Goal: Task Accomplishment & Management: Complete application form

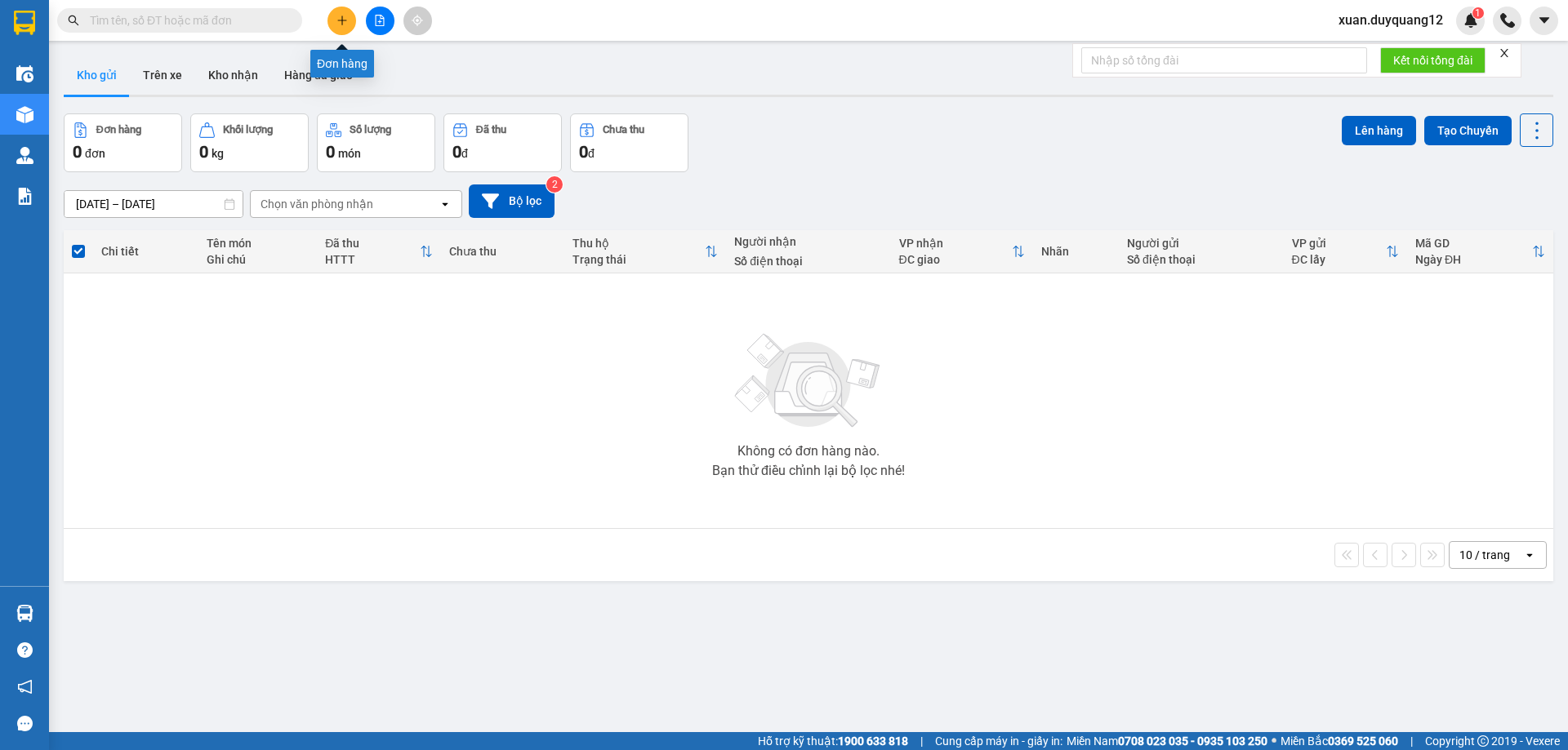
click at [334, 22] on button at bounding box center [342, 21] width 29 height 29
click at [1376, 17] on span "xuan.duyquang12" at bounding box center [1391, 19] width 130 height 20
click at [1366, 57] on span "Đăng xuất" at bounding box center [1397, 50] width 97 height 18
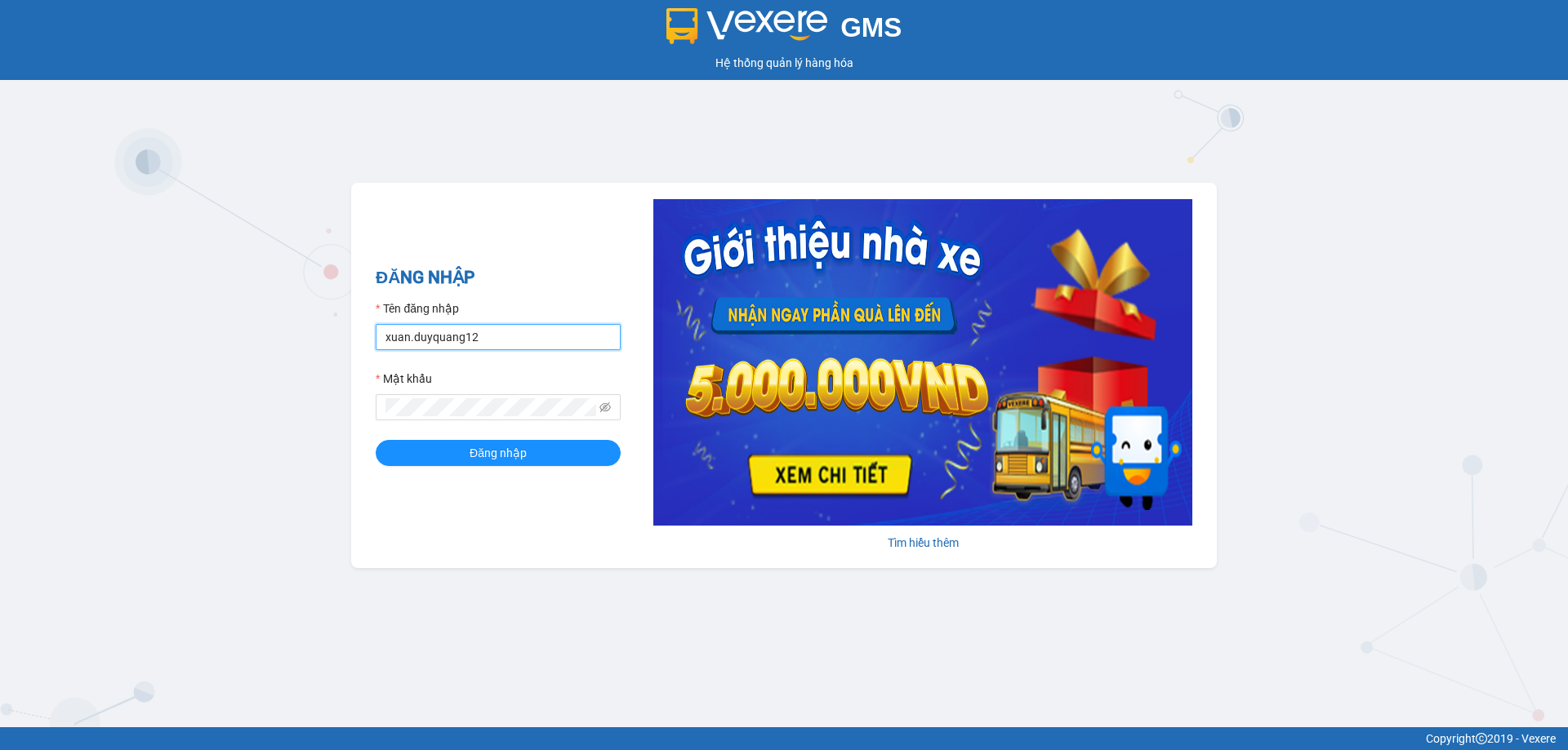
click at [563, 333] on input "xuan.duyquang12" at bounding box center [498, 336] width 245 height 26
type input "vuhoa.duyquang12"
click at [567, 456] on button "Đăng nhập" at bounding box center [498, 452] width 245 height 26
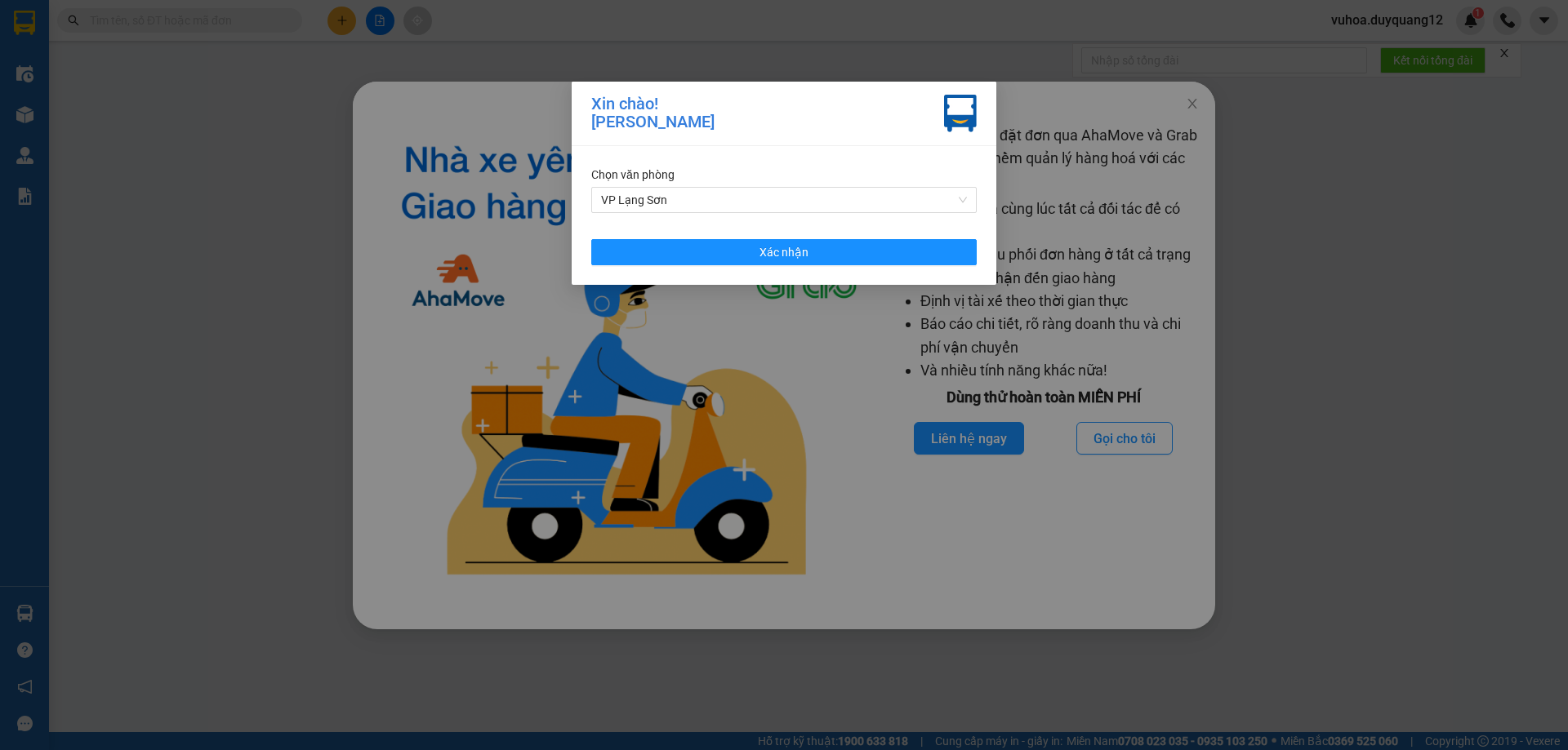
click at [917, 235] on div "Chọn văn phòng VP Lạng Sơn Xác nhận" at bounding box center [783, 216] width 425 height 139
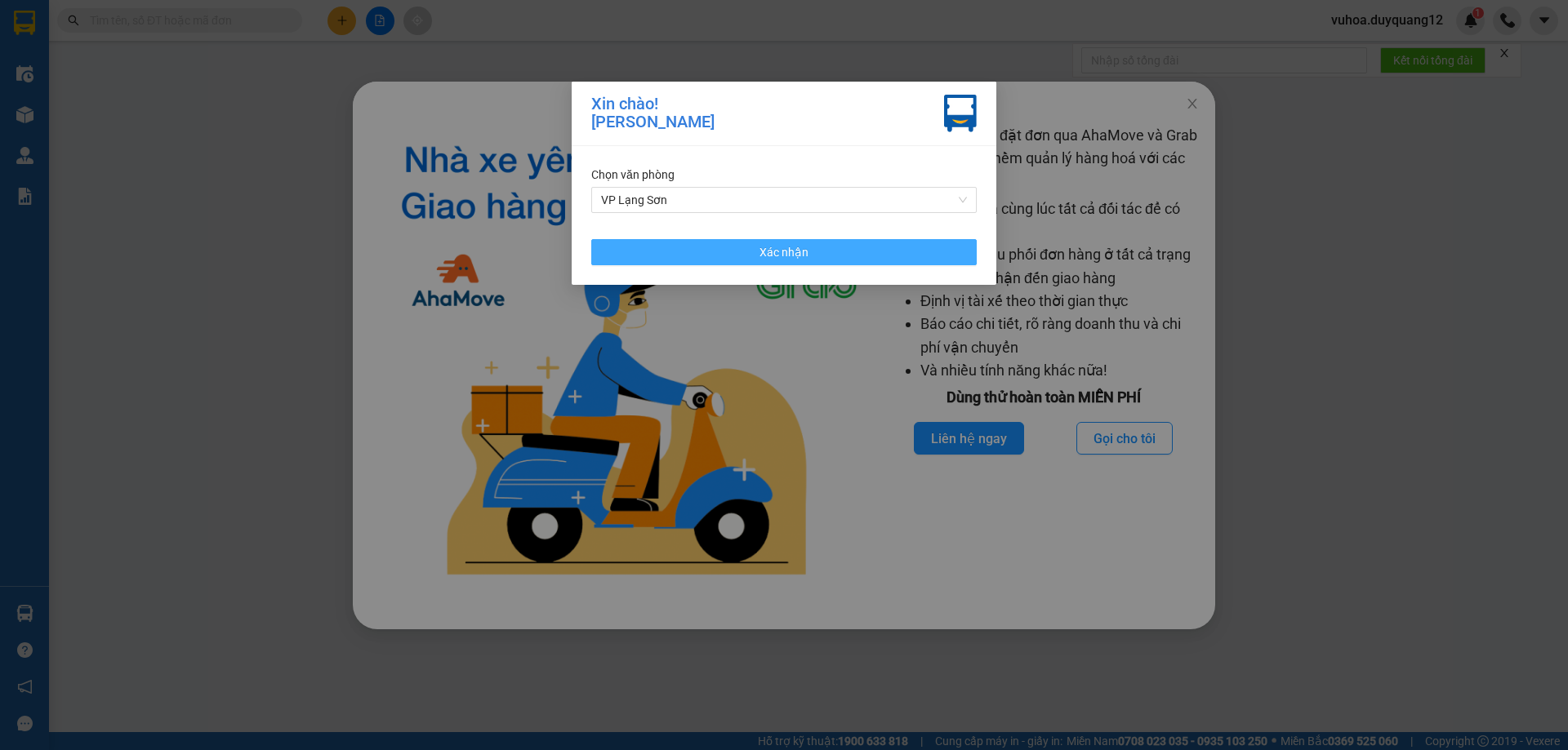
click at [913, 250] on button "Xác nhận" at bounding box center [784, 252] width 385 height 26
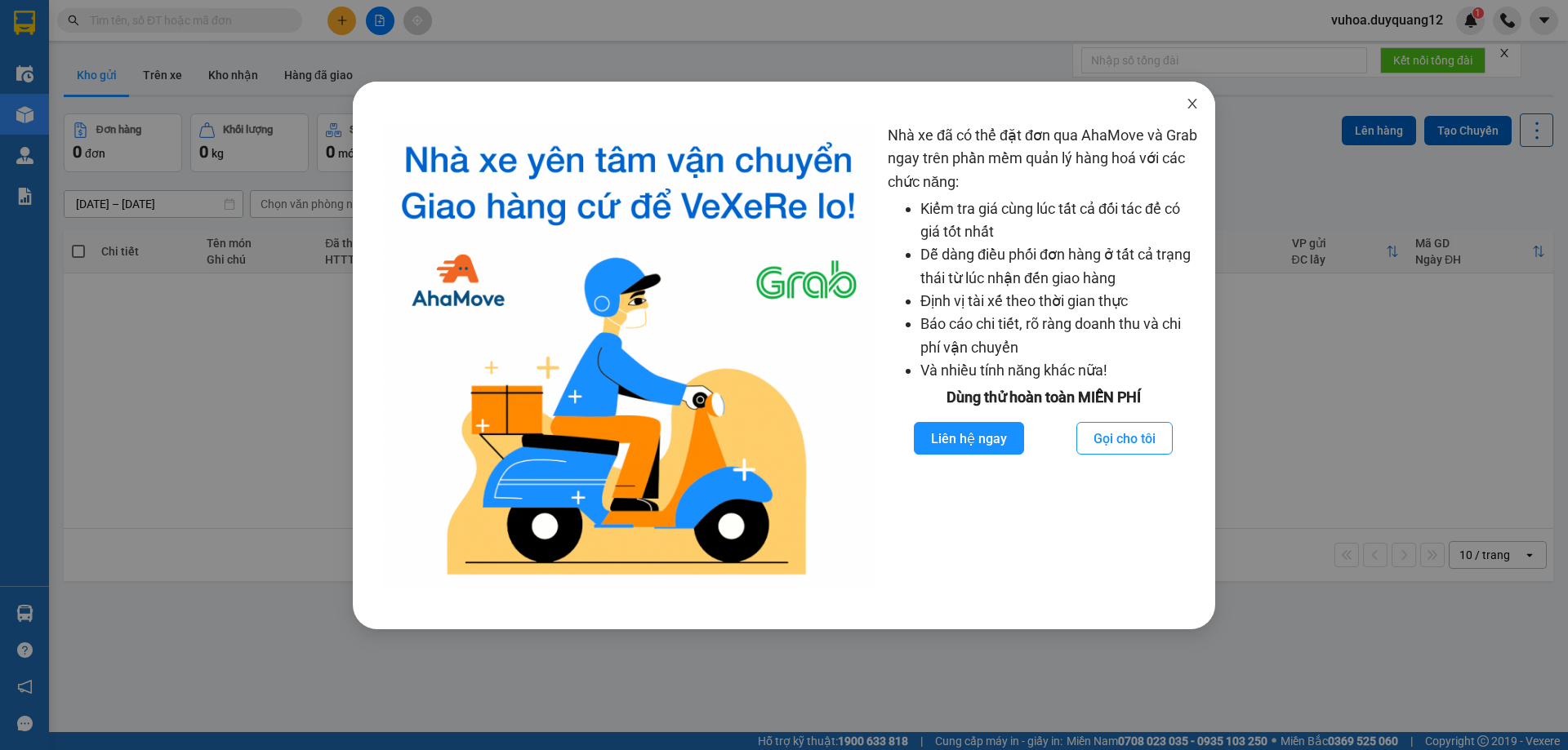
click at [1196, 108] on icon "close" at bounding box center [1191, 103] width 9 height 10
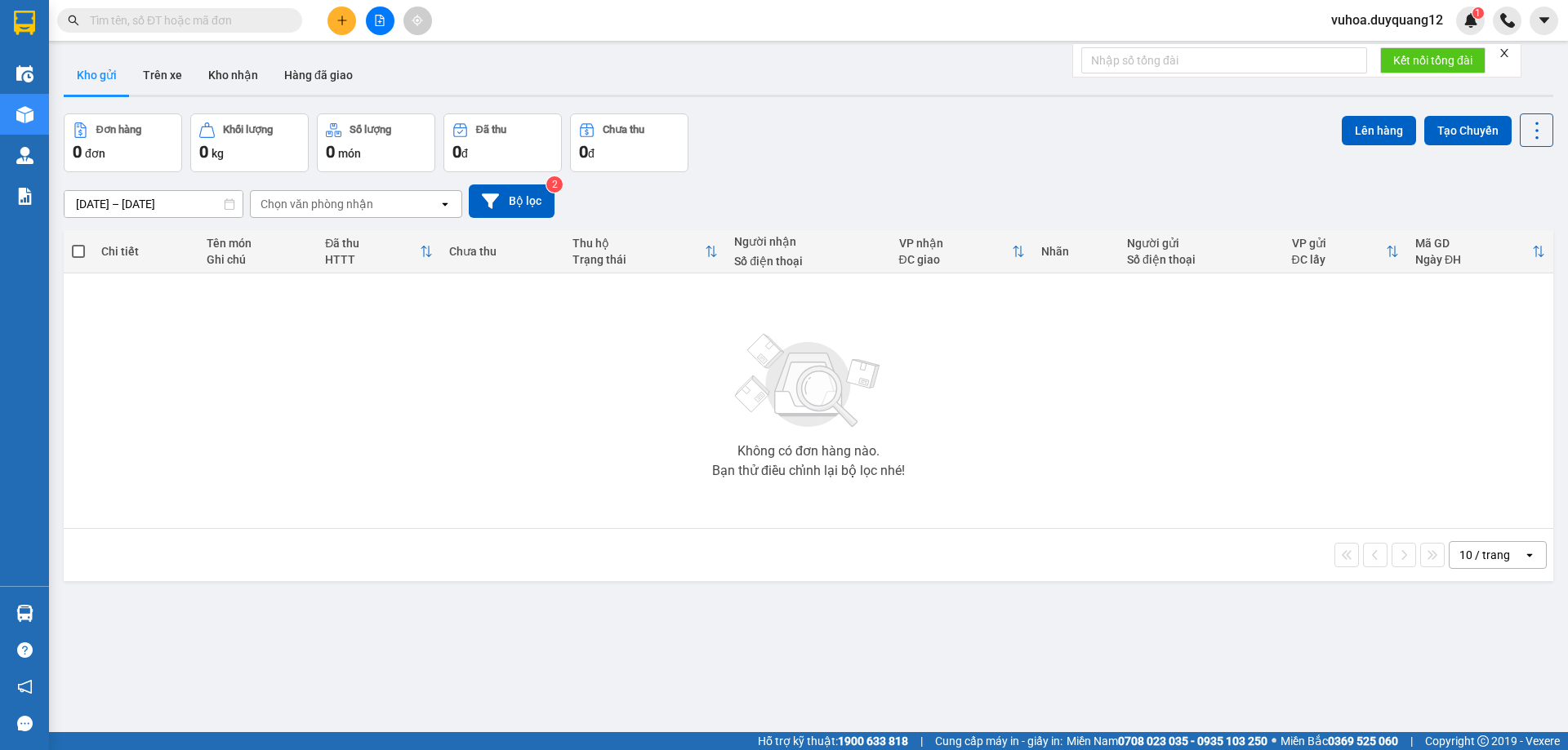
click at [342, 19] on icon "plus" at bounding box center [341, 19] width 1 height 9
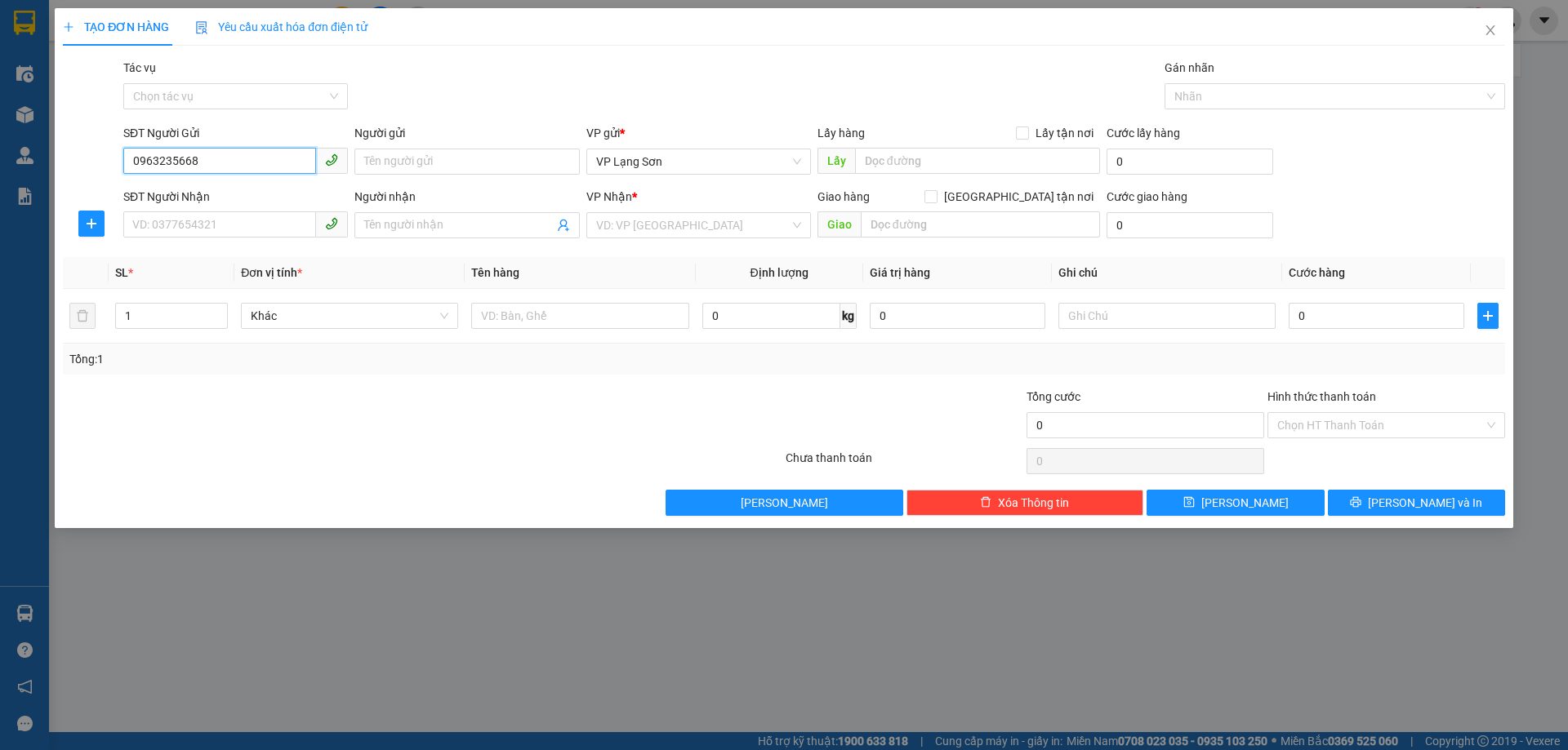
type input "0963235668"
click at [229, 225] on input "SĐT Người Nhận" at bounding box center [219, 224] width 193 height 26
type input "0337112310"
click at [755, 231] on input "search" at bounding box center [693, 225] width 194 height 25
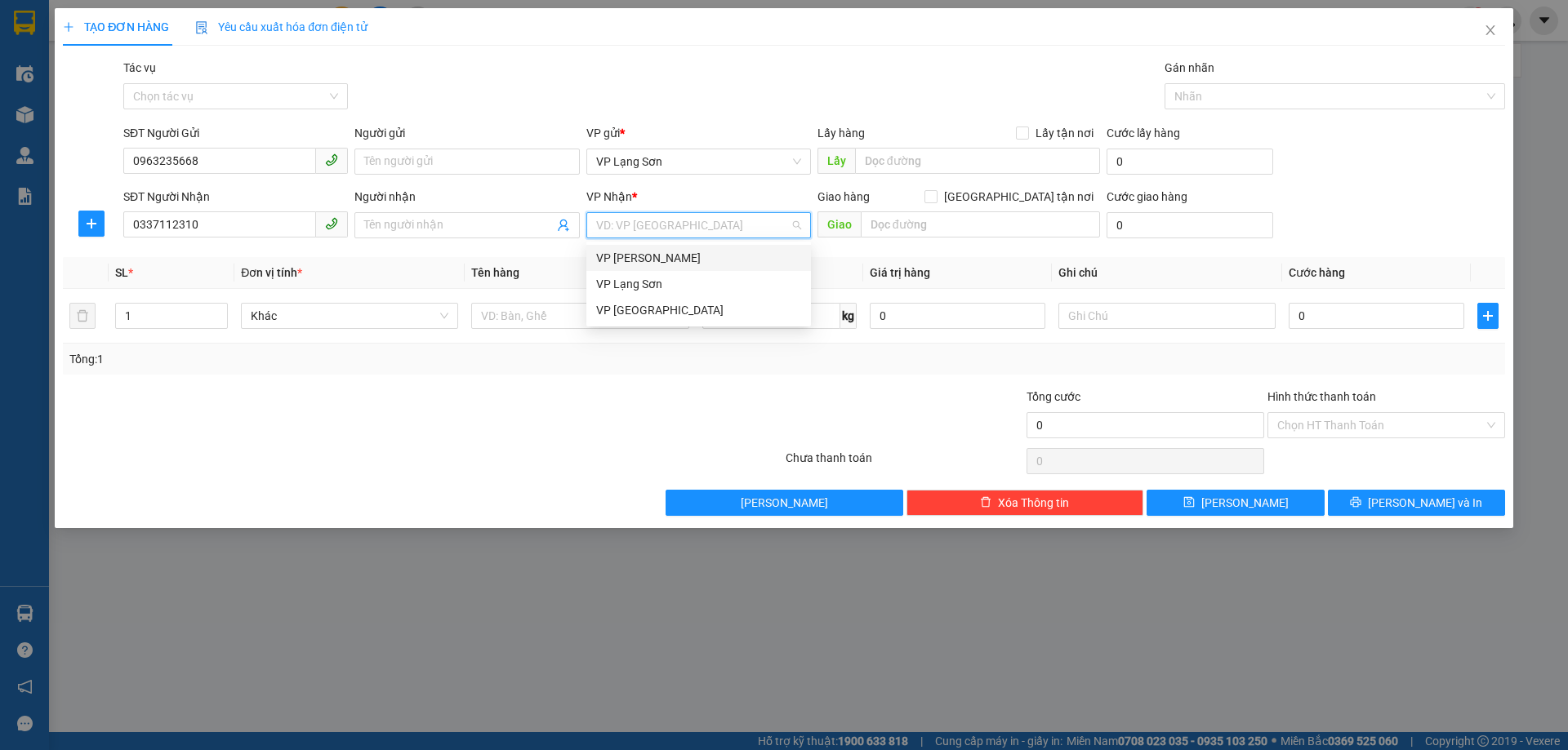
click at [702, 269] on div "VP [PERSON_NAME]" at bounding box center [699, 258] width 224 height 26
click at [1049, 126] on span "Lấy tận nơi" at bounding box center [1064, 133] width 71 height 18
click at [1027, 126] on input "Lấy tận nơi" at bounding box center [1022, 132] width 12 height 11
checkbox input "true"
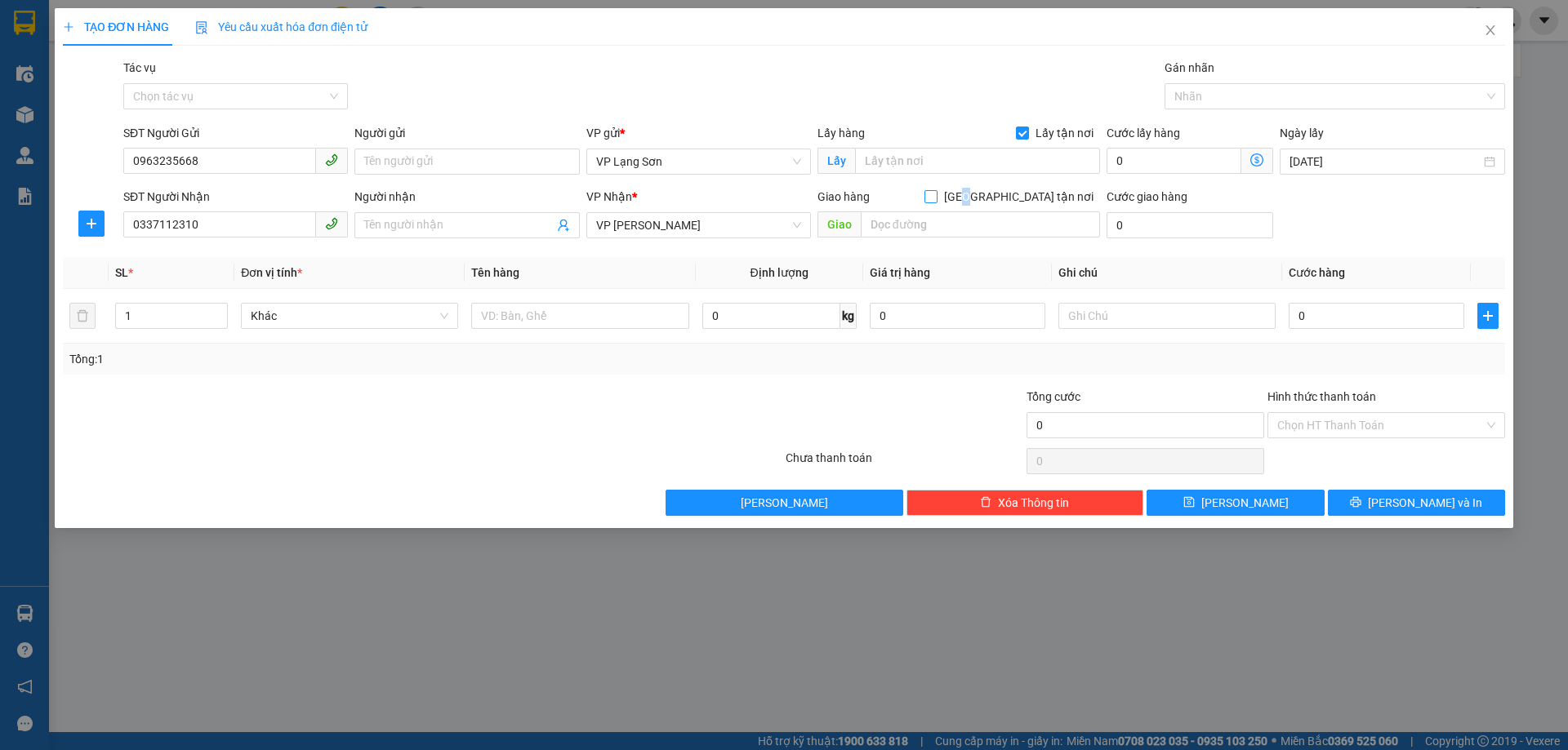
click at [1051, 192] on span "[GEOGRAPHIC_DATA] tận nơi" at bounding box center [1019, 196] width 163 height 18
click at [1032, 198] on span "[GEOGRAPHIC_DATA] tận nơi" at bounding box center [1019, 196] width 163 height 18
click at [935, 198] on input "[GEOGRAPHIC_DATA] tận nơi" at bounding box center [930, 196] width 12 height 11
checkbox input "true"
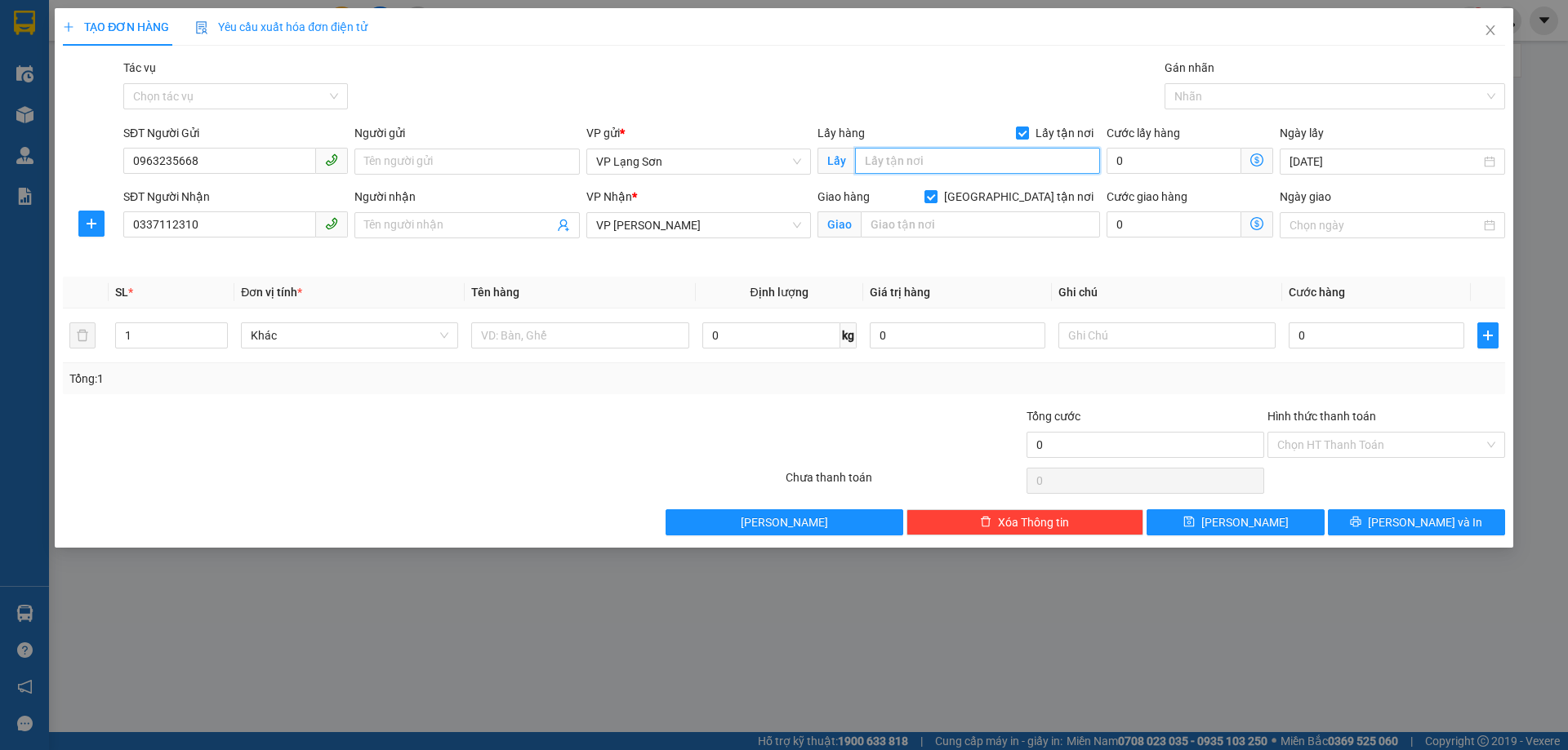
click at [917, 159] on input "text" at bounding box center [978, 160] width 245 height 26
type input "VPLS"
click at [911, 237] on input "text" at bounding box center [980, 224] width 240 height 26
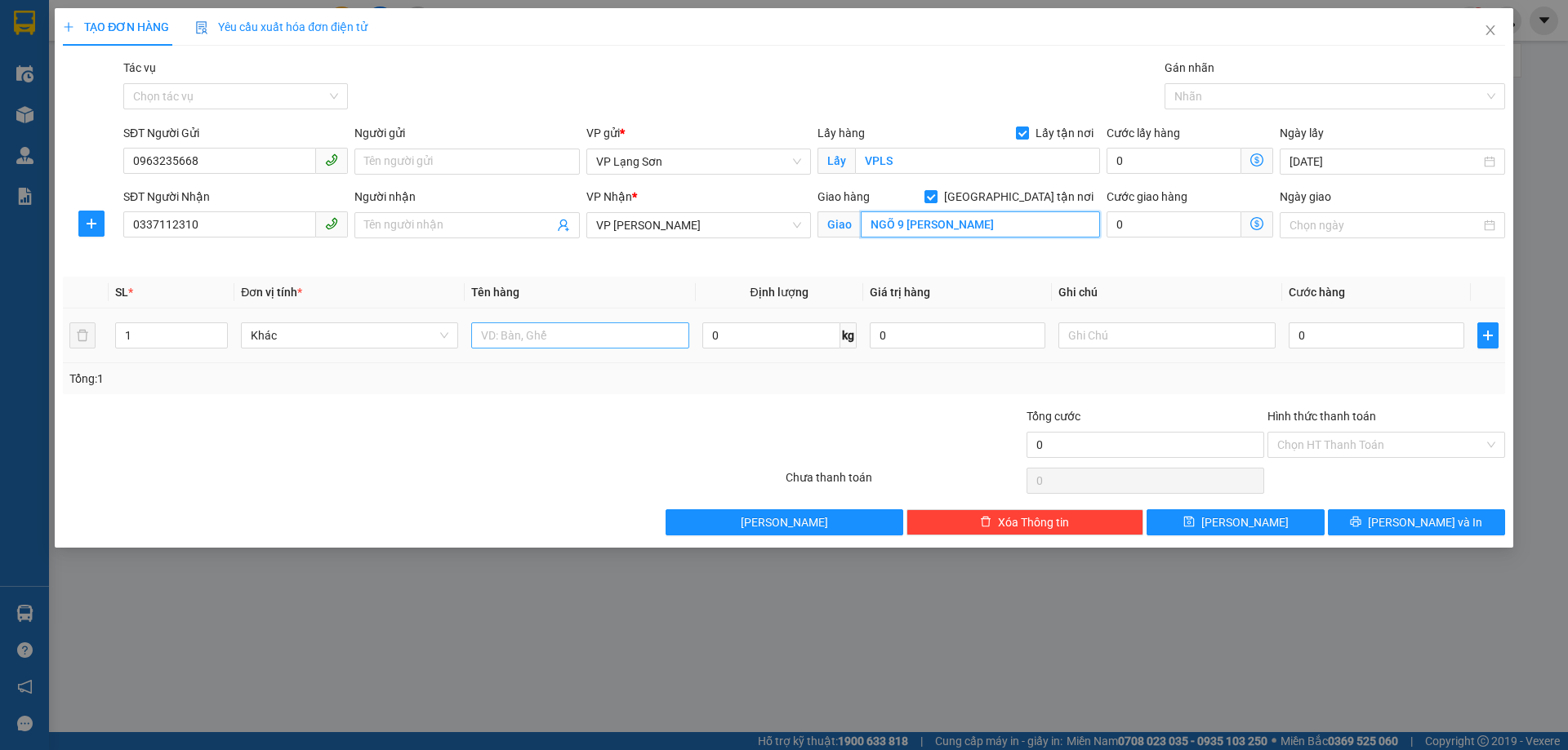
type input "NGÕ 9 [PERSON_NAME]"
click at [577, 343] on input "text" at bounding box center [580, 335] width 218 height 26
type input "1 KIỆN ĐỒ ĂN"
click at [1338, 344] on input "0" at bounding box center [1375, 335] width 175 height 26
type input "1"
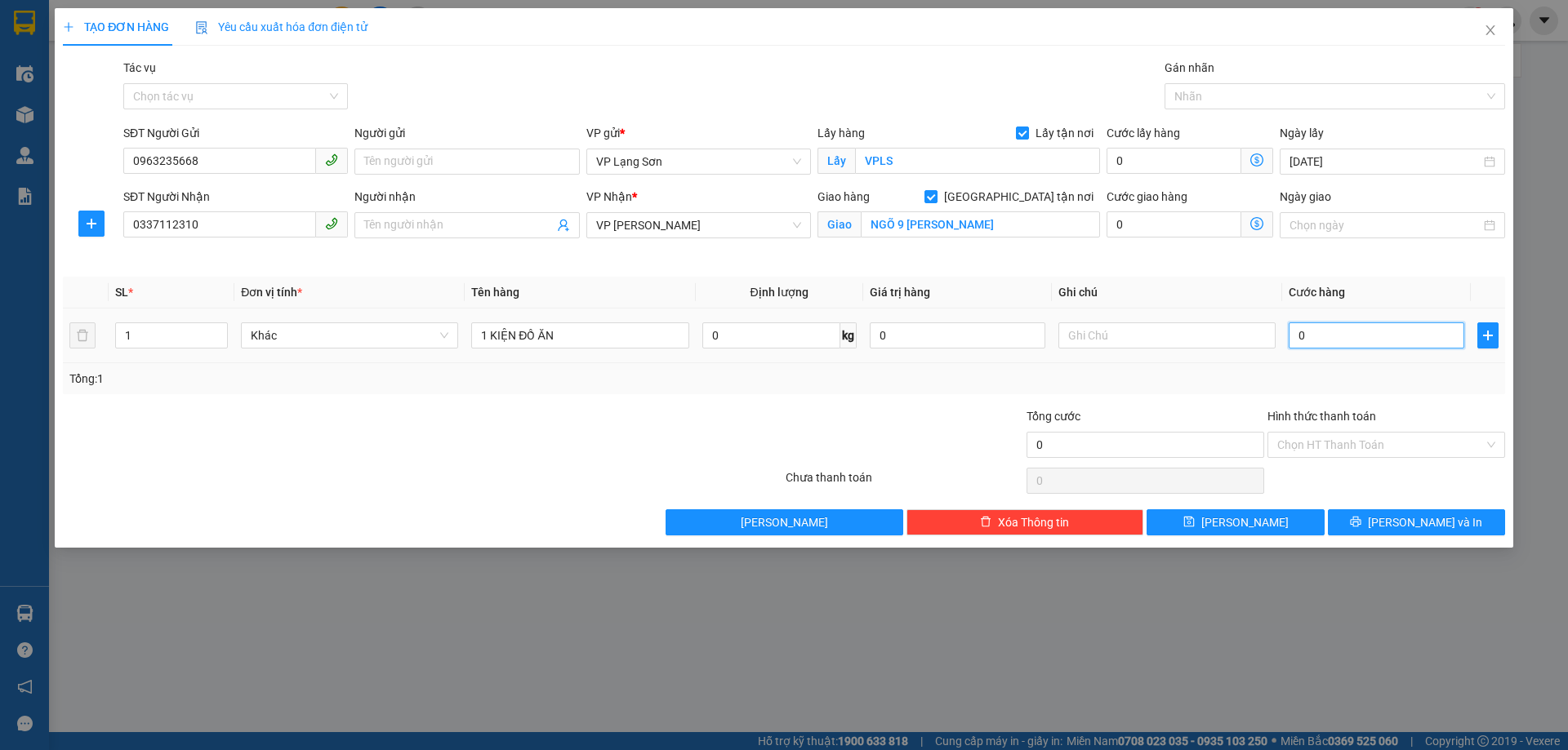
type input "1"
type input "10"
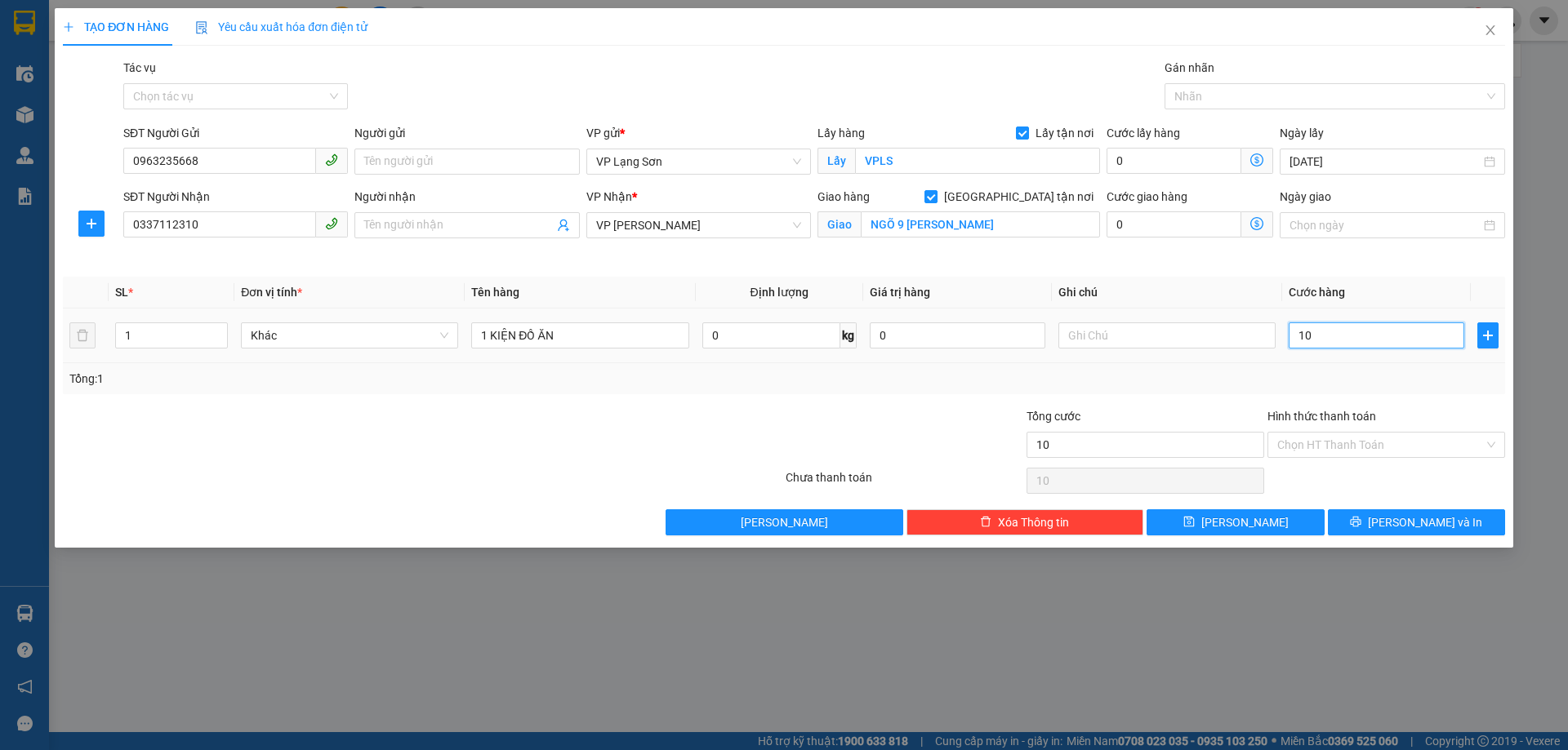
type input "100"
type input "100.000"
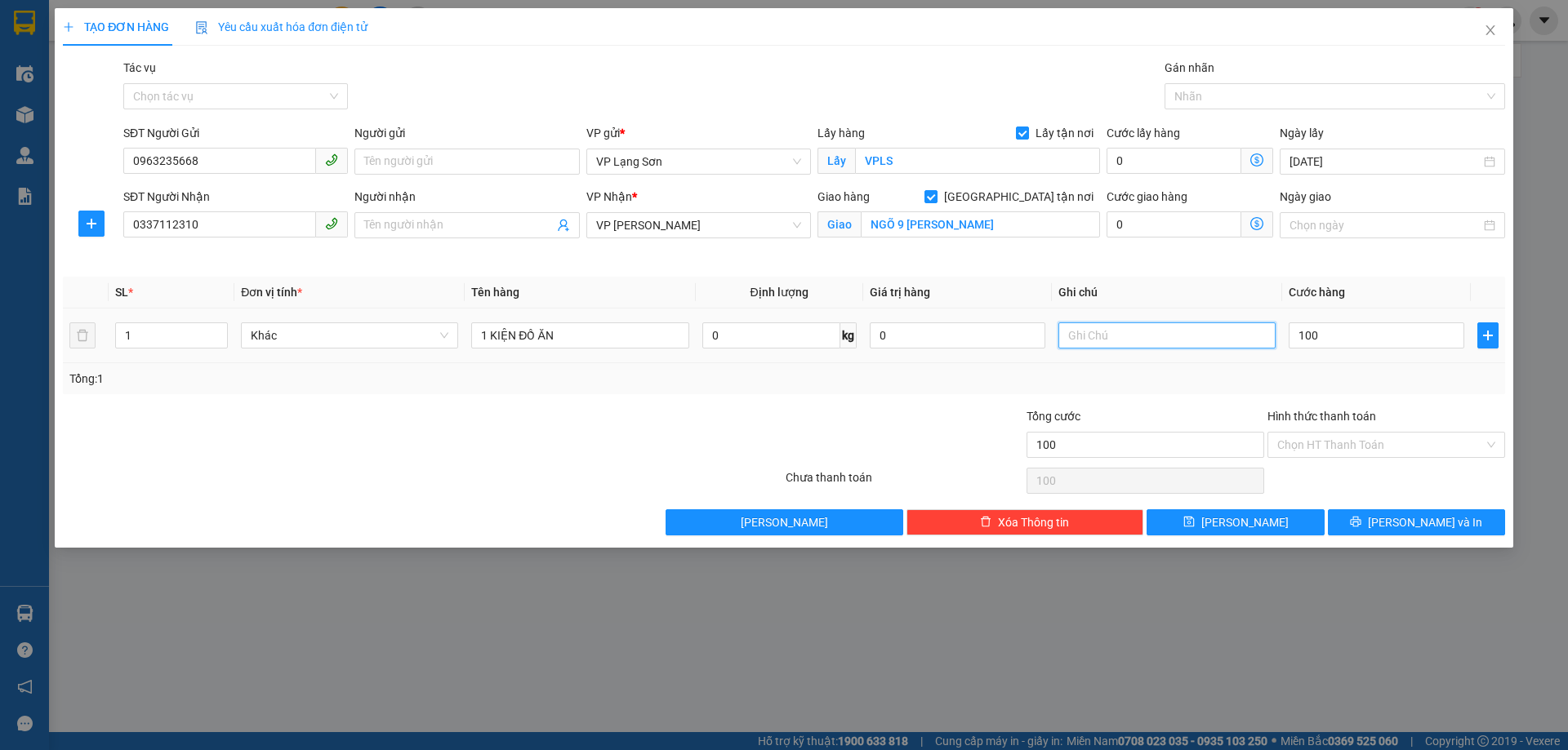
type input "100.000"
click at [1166, 345] on input "text" at bounding box center [1166, 335] width 218 height 26
type input "NG GỬI TT"
click at [1245, 529] on span "[PERSON_NAME]" at bounding box center [1244, 522] width 87 height 18
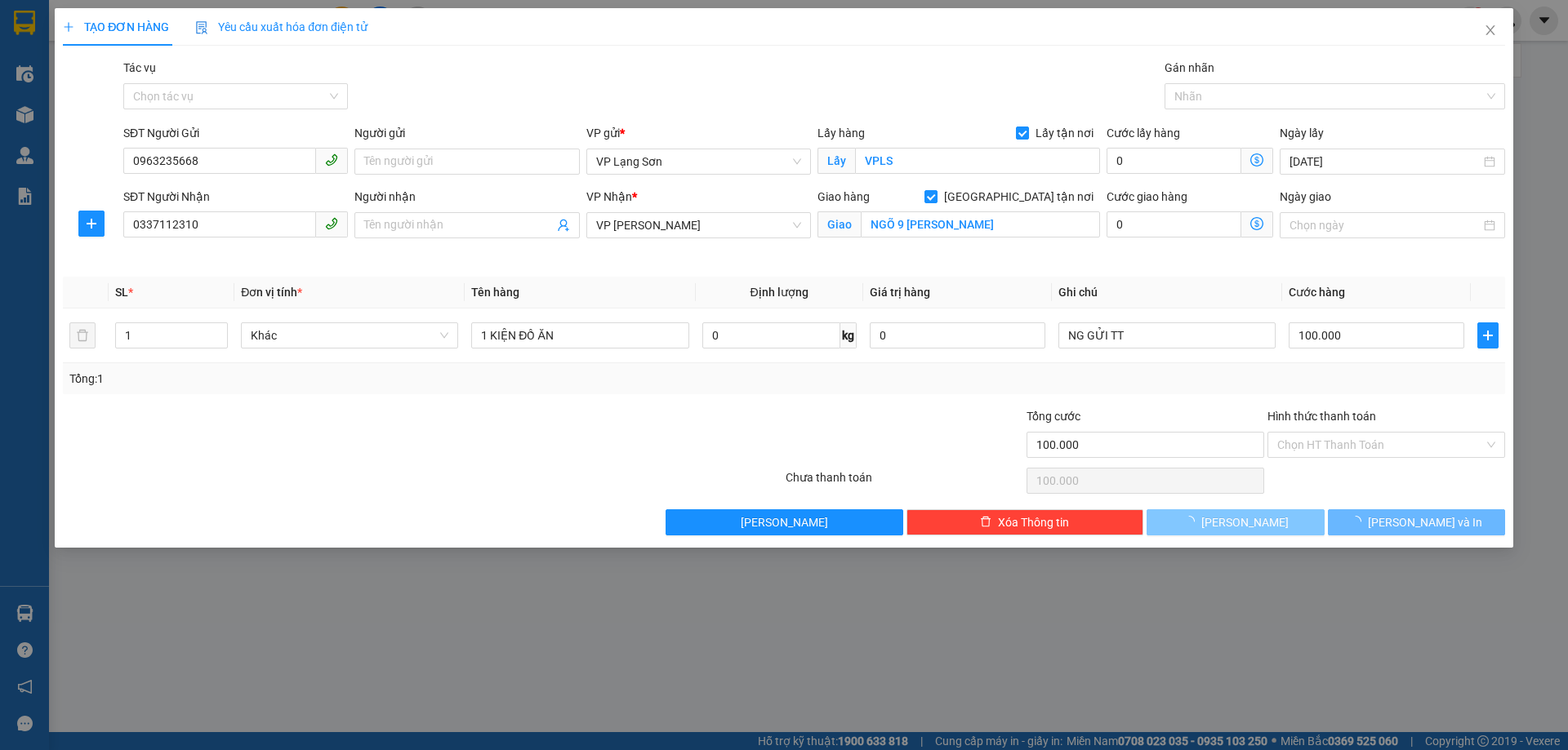
checkbox input "false"
type input "0"
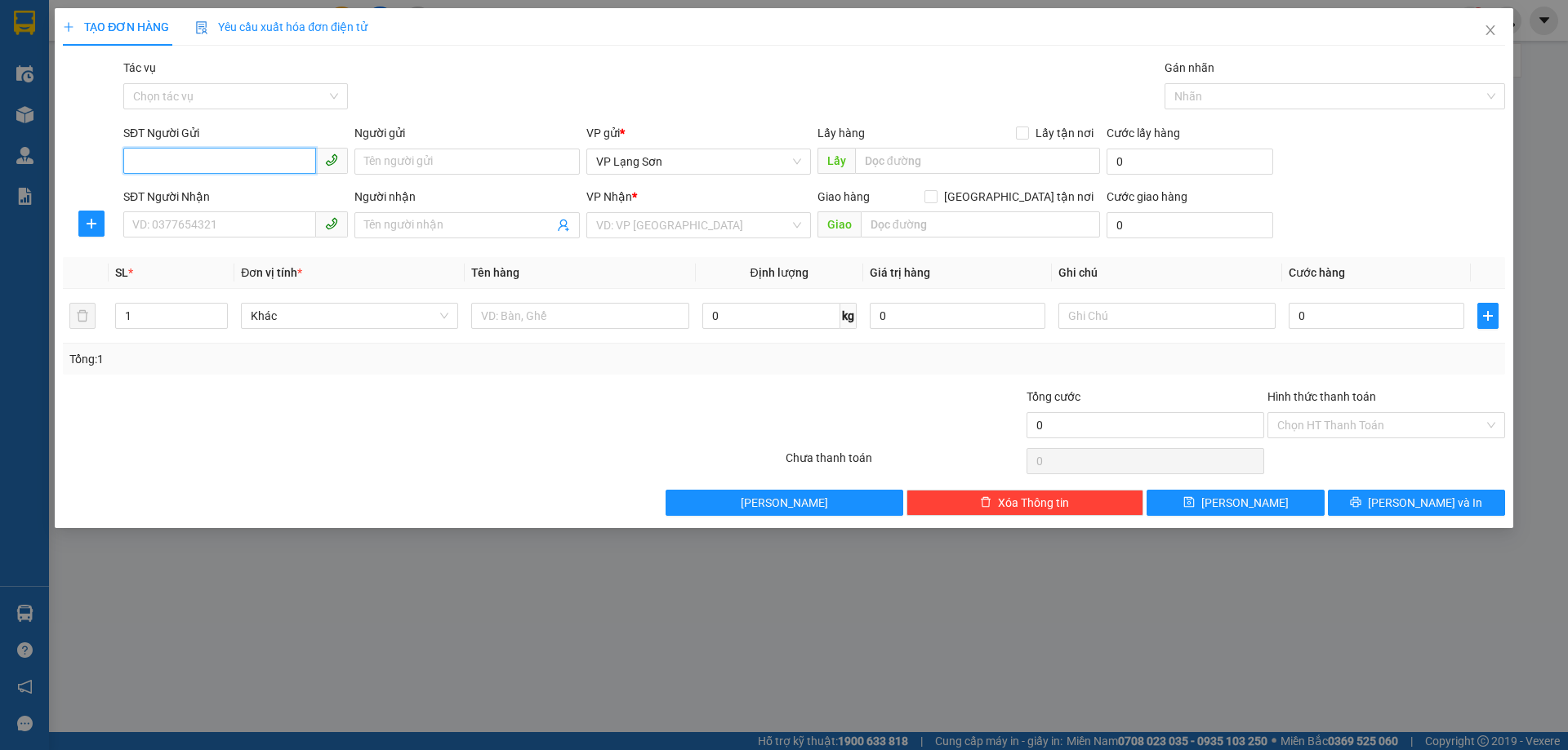
click at [229, 151] on input "SĐT Người Gửi" at bounding box center [219, 160] width 193 height 26
paste input "0945762388"
type input "0945762388"
click at [914, 217] on input "text" at bounding box center [980, 224] width 240 height 26
type input "26 ĐƯỜNG THÀNH"
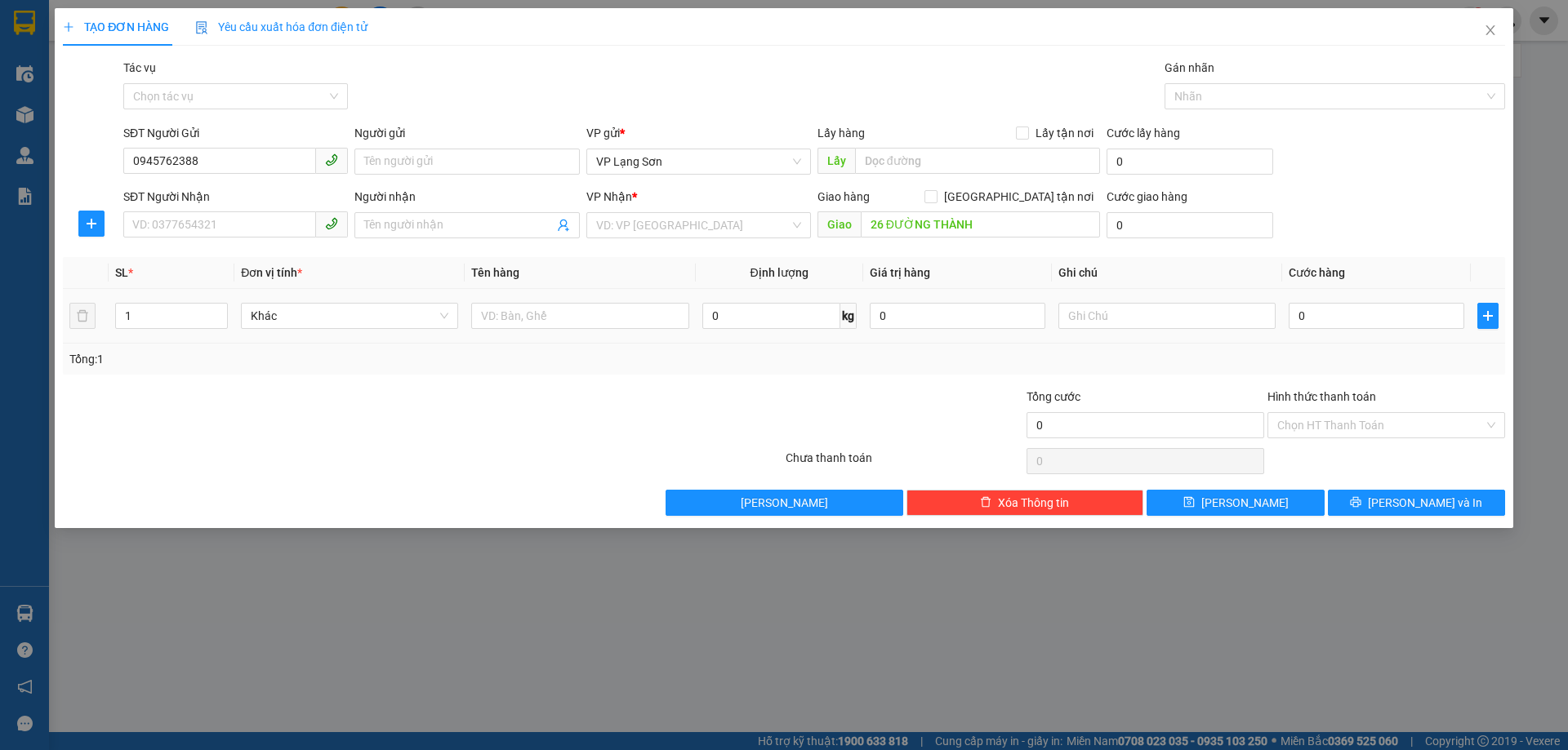
click at [657, 331] on div at bounding box center [580, 316] width 218 height 33
click at [655, 320] on input "text" at bounding box center [580, 315] width 218 height 26
type input "1 KIỆN ĐỒ ĂN"
click at [909, 165] on input "text" at bounding box center [978, 160] width 245 height 26
click at [692, 247] on div "Transit Pickup Surcharge Ids Transit Deliver Surcharge Ids Transit Deliver Surc…" at bounding box center [784, 286] width 1442 height 457
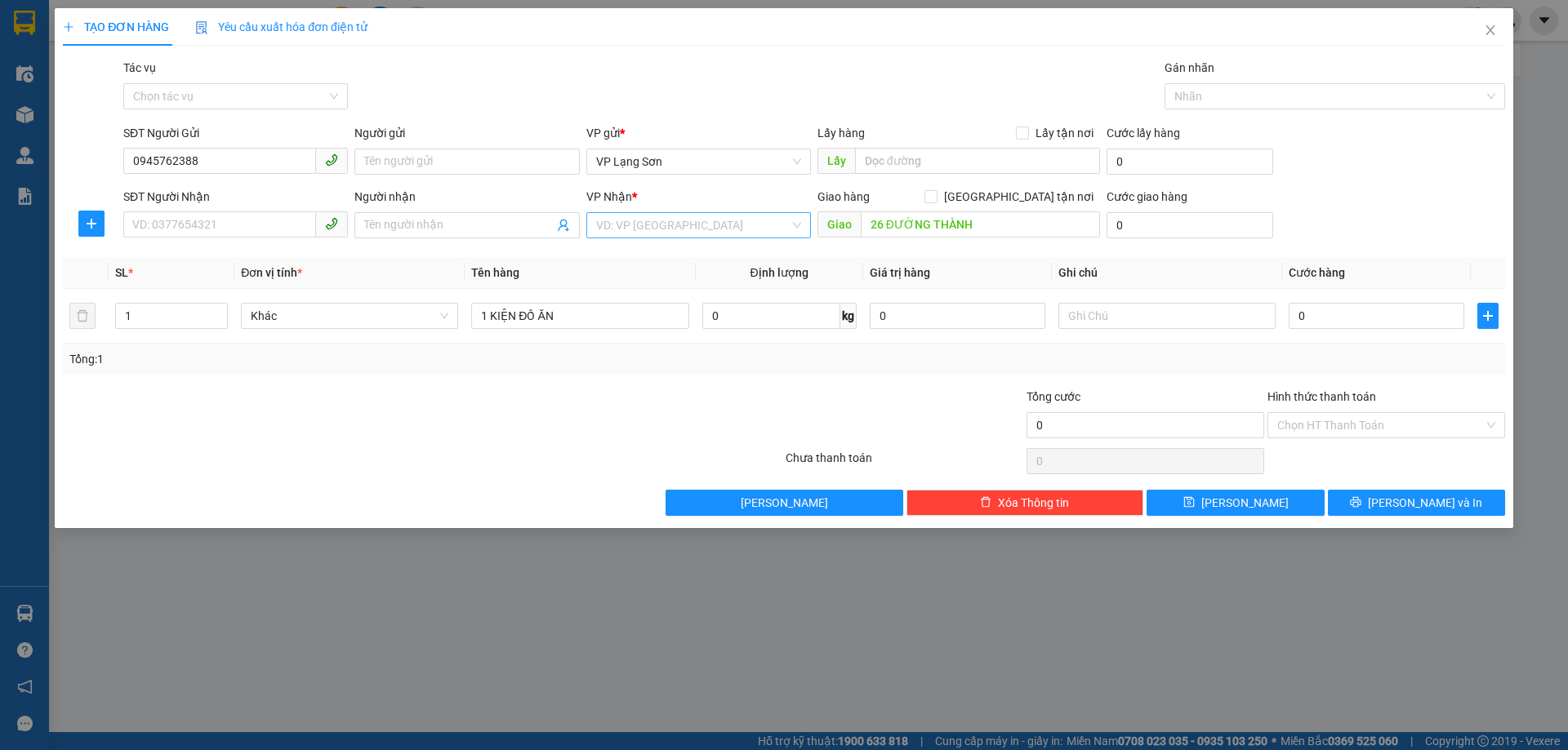
click at [695, 233] on input "search" at bounding box center [693, 225] width 194 height 25
click at [670, 278] on div "VP Lạng Sơn" at bounding box center [699, 284] width 205 height 18
click at [703, 163] on span "VP Lạng Sơn" at bounding box center [699, 162] width 205 height 25
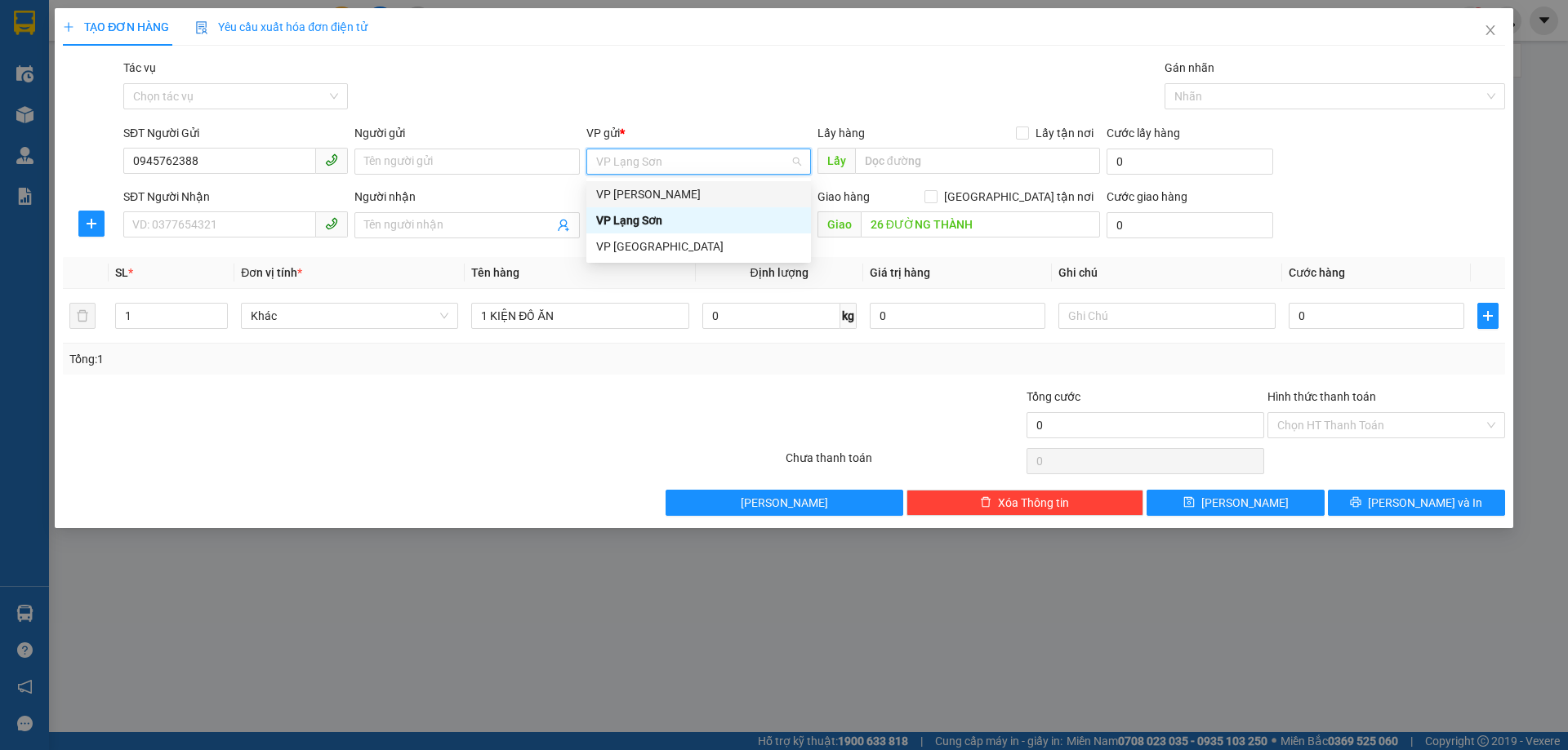
click at [693, 195] on div "VP [PERSON_NAME]" at bounding box center [699, 193] width 205 height 18
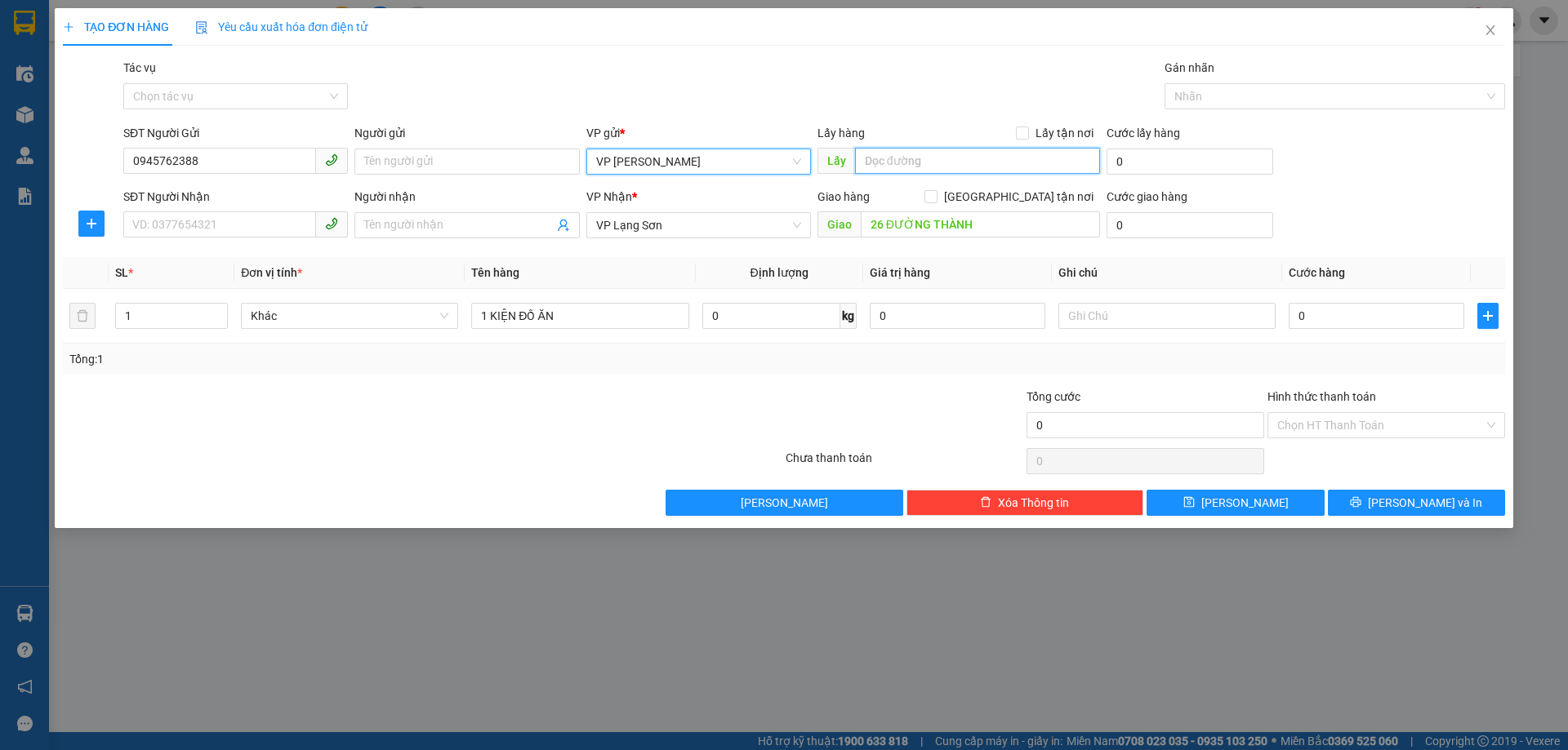
click at [886, 151] on input "text" at bounding box center [978, 160] width 245 height 26
type input "NGHĨA TRANG MAI DỊCH"
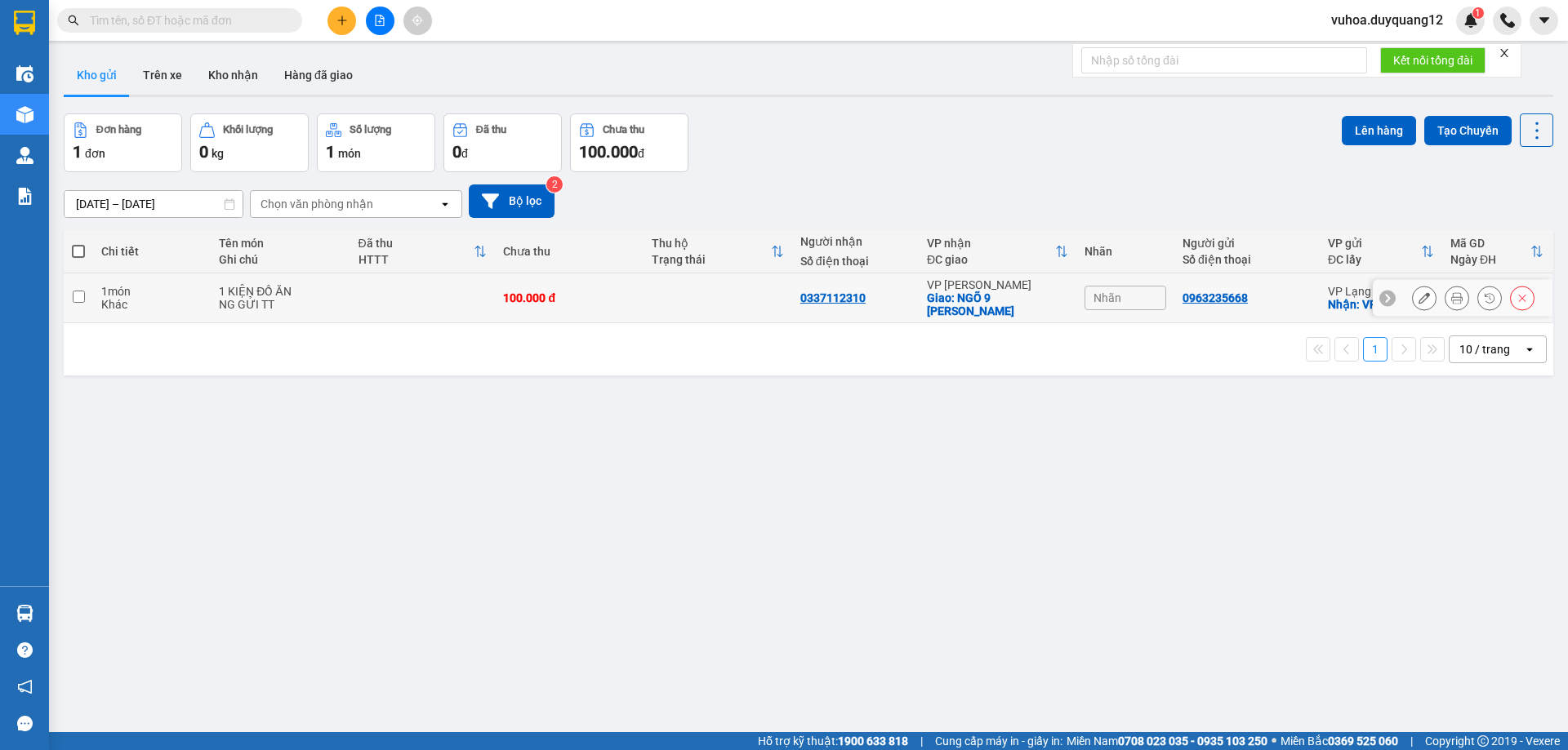
click at [1128, 297] on div "Nhãn" at bounding box center [1124, 298] width 81 height 25
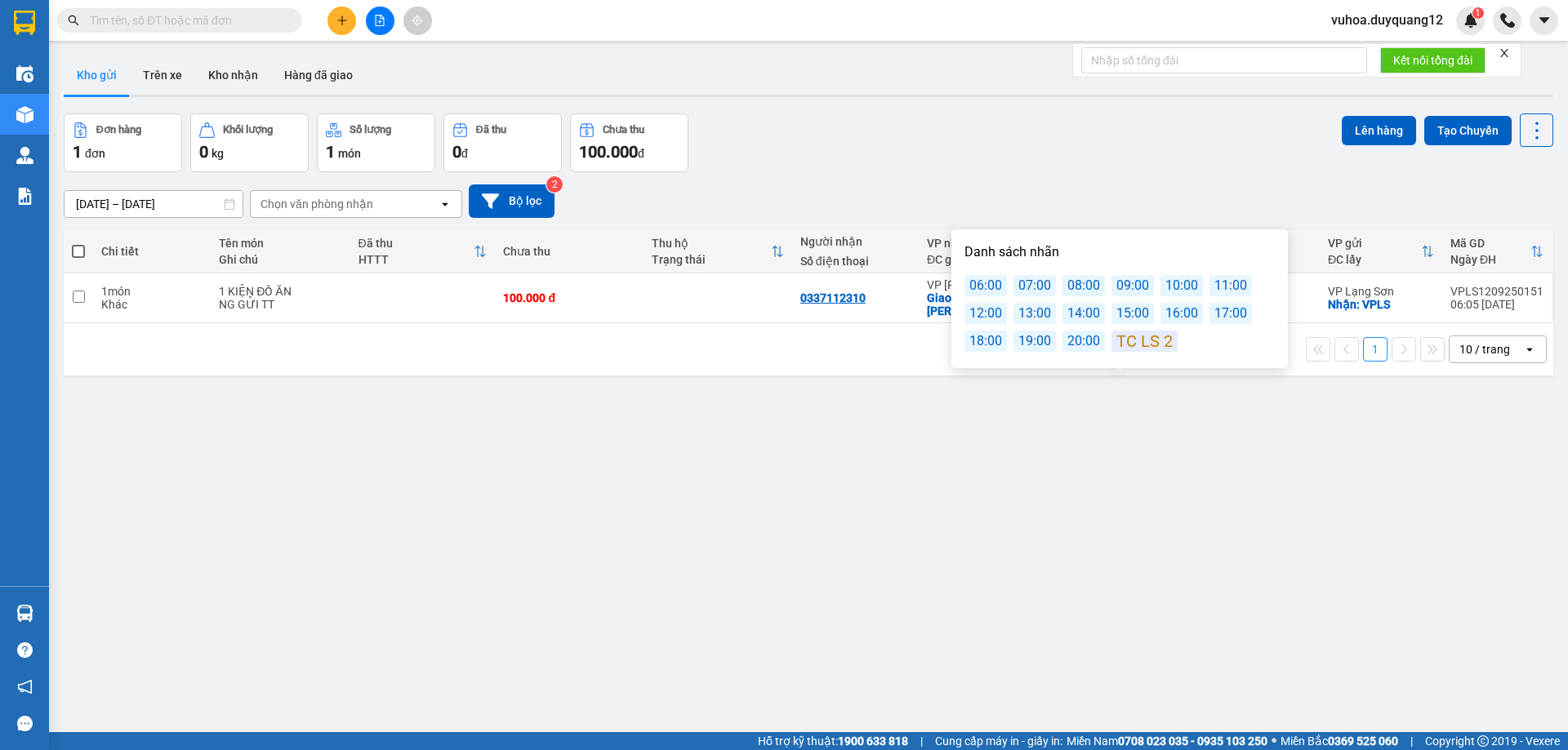
click at [1074, 286] on div "08:00" at bounding box center [1083, 285] width 42 height 21
click at [1081, 287] on div "08:00" at bounding box center [1083, 285] width 42 height 21
click at [1074, 179] on div "[DATE] – [DATE] Press the down arrow key to interact with the calendar and sele…" at bounding box center [808, 201] width 1489 height 57
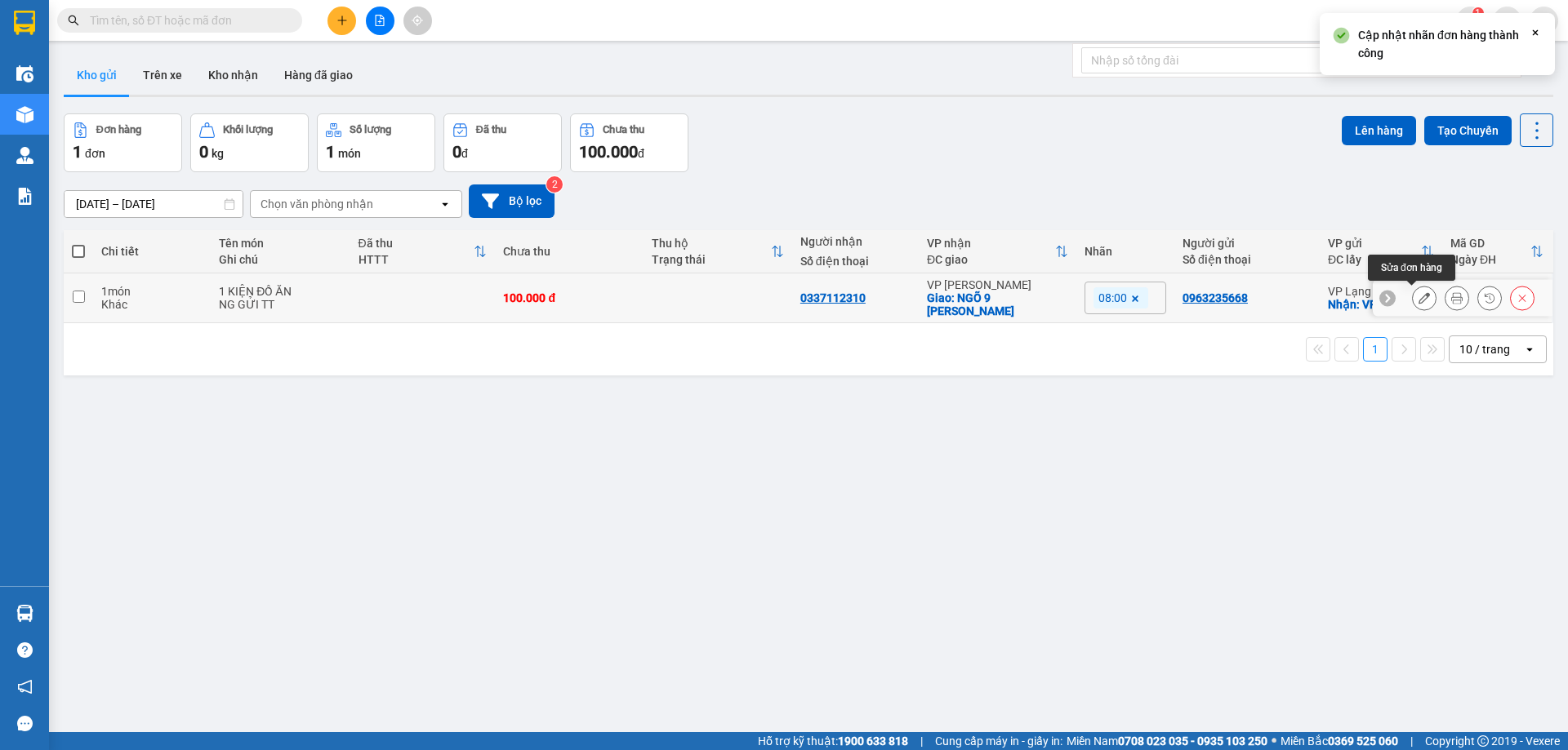
click at [1413, 300] on button at bounding box center [1424, 298] width 23 height 29
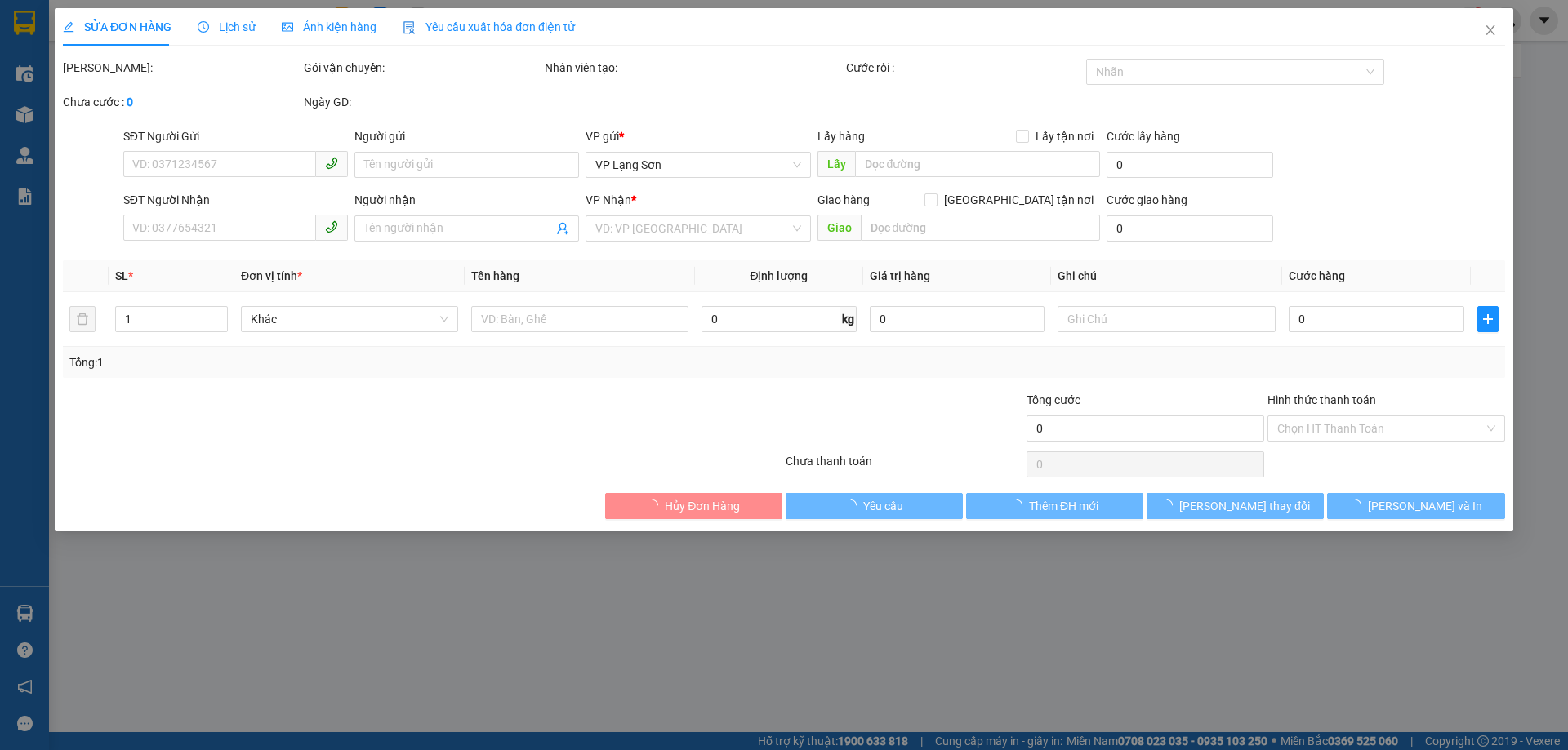
type input "0963235668"
checkbox input "true"
type input "VPLS"
type input "0337112310"
checkbox input "true"
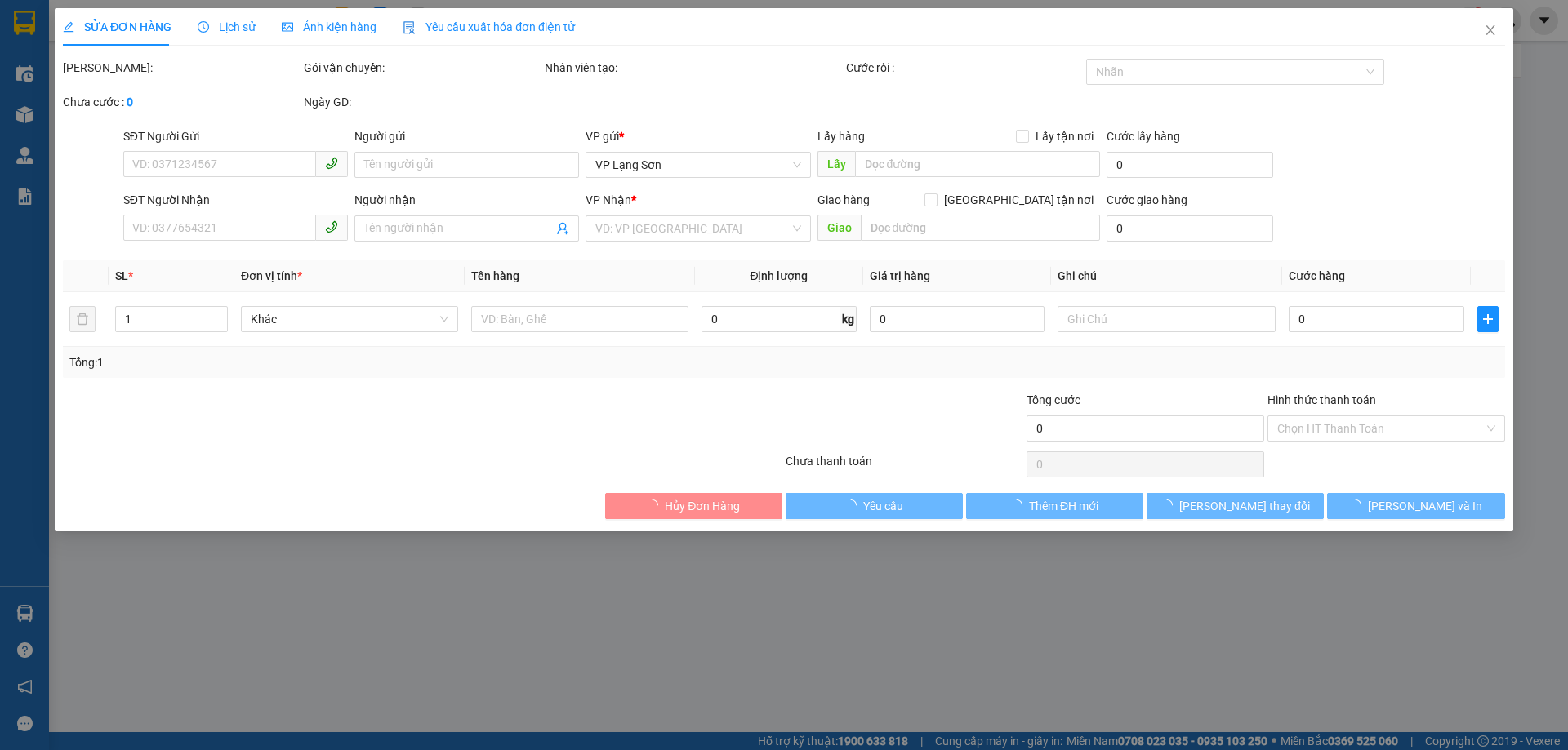
type input "NGÕ 9 [PERSON_NAME]"
type input "100.000"
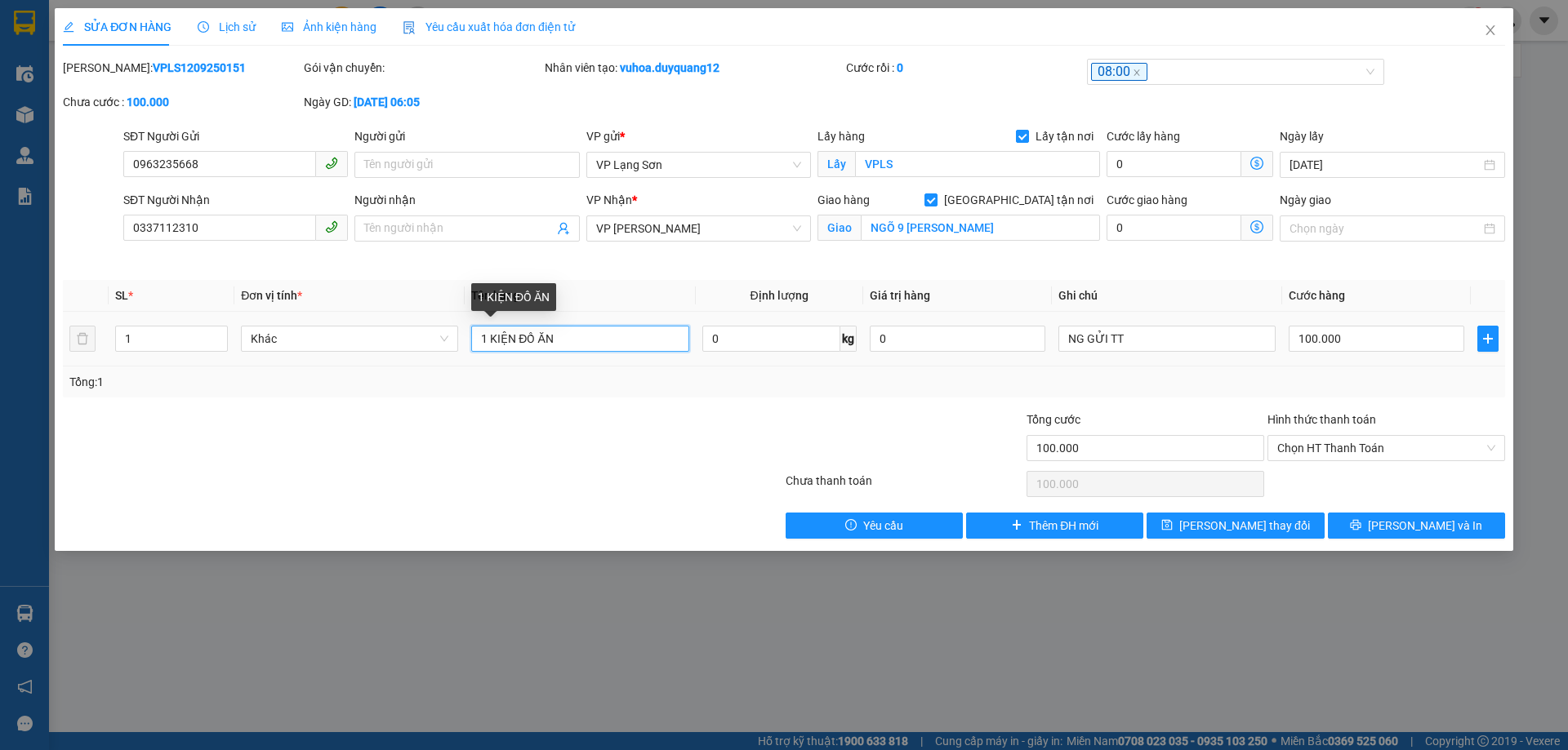
click at [581, 339] on input "1 KIỆN ĐỒ ĂN" at bounding box center [580, 338] width 218 height 26
type input "1 KIỆN ĐỒ ĂN TRẢ TRC 13H"
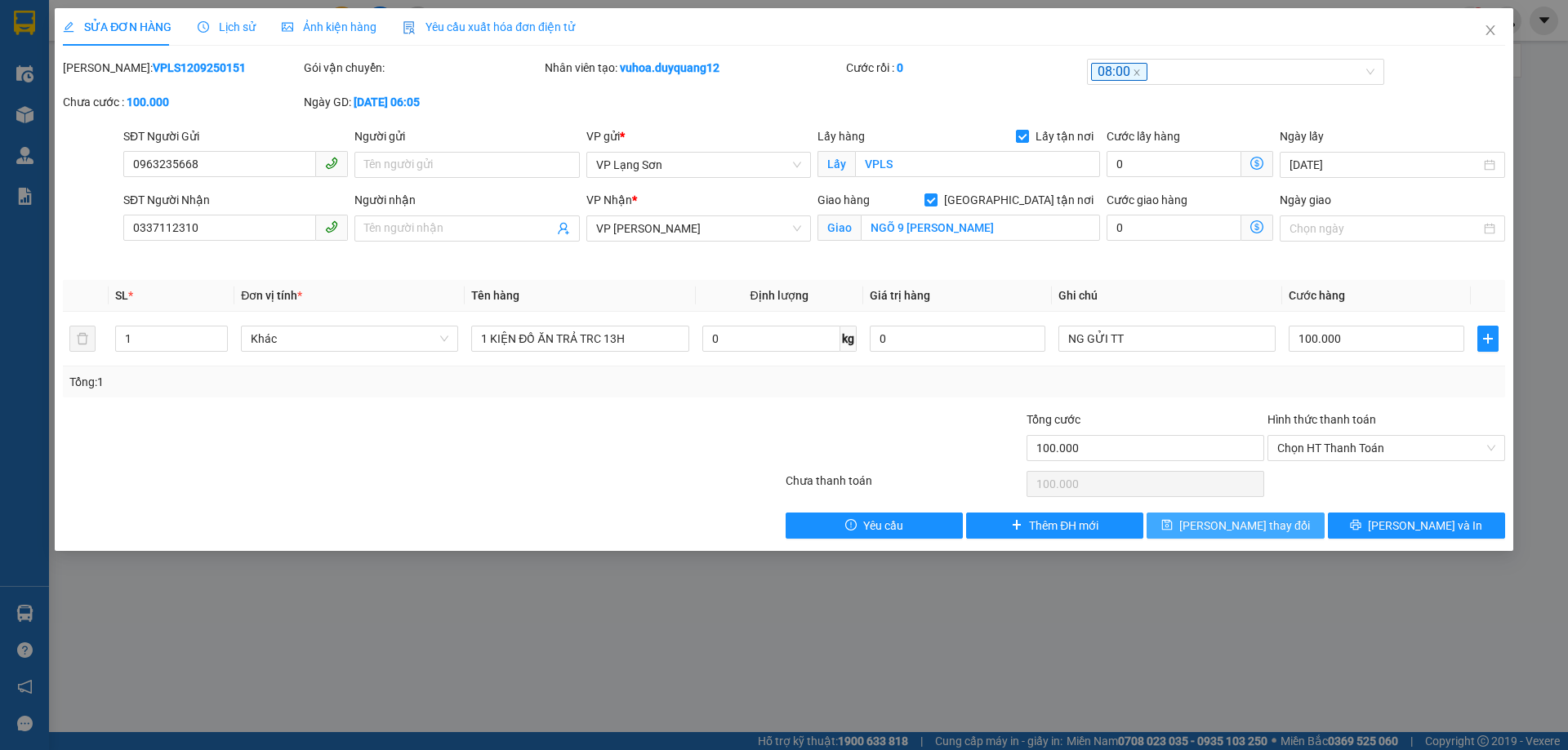
click at [1276, 532] on span "[PERSON_NAME] thay đổi" at bounding box center [1244, 525] width 130 height 18
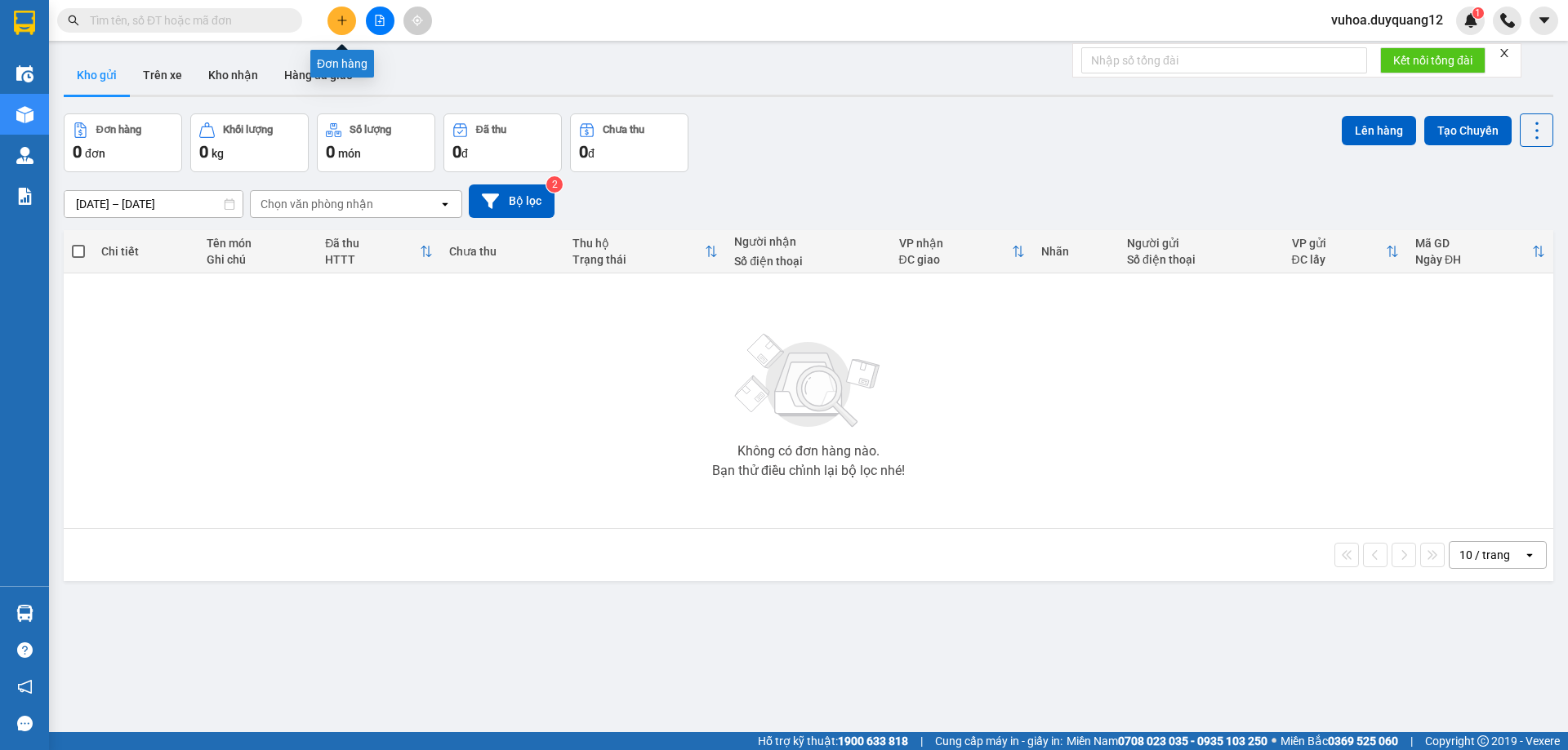
click at [341, 31] on button at bounding box center [342, 21] width 29 height 29
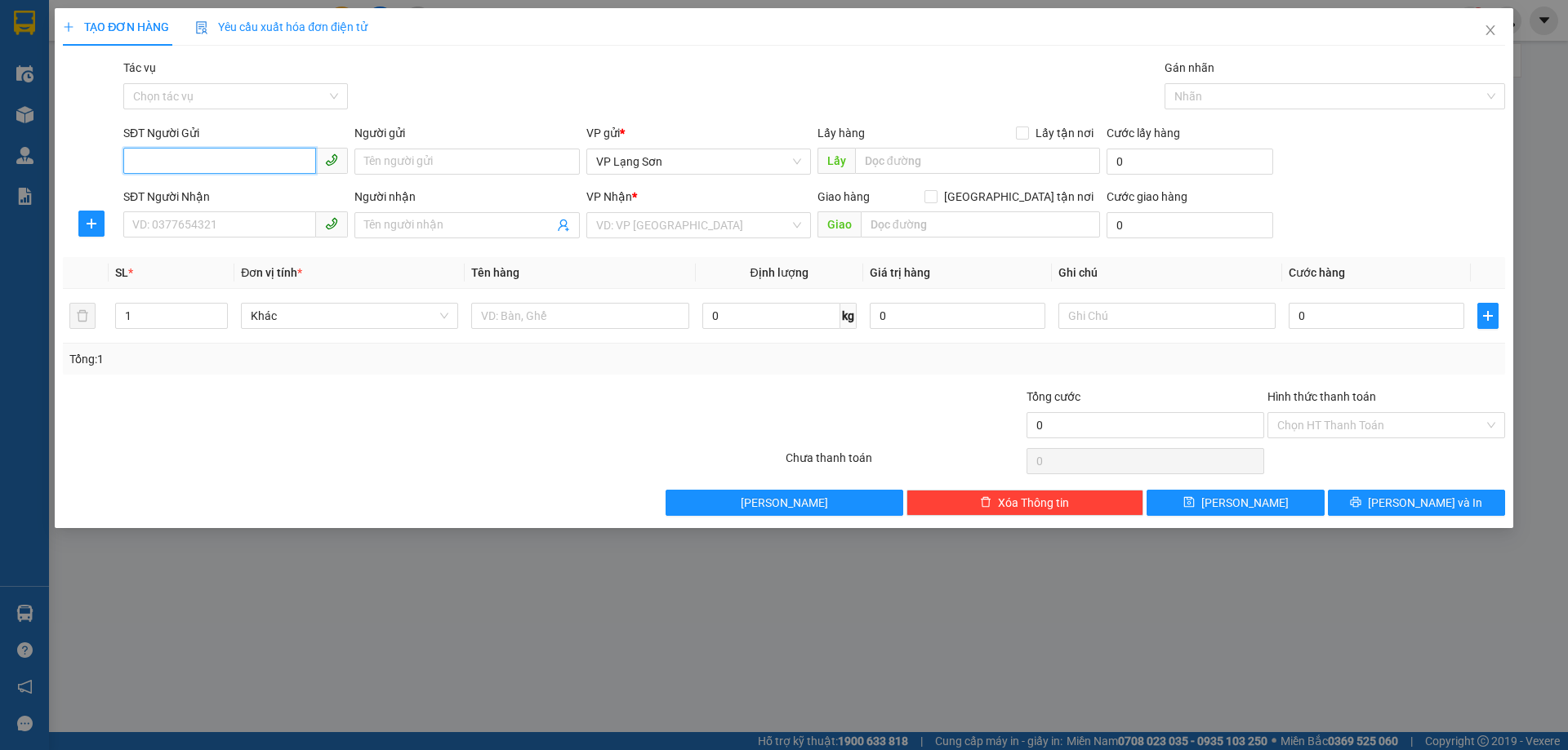
click at [169, 148] on input "SĐT Người Gửi" at bounding box center [219, 160] width 193 height 26
paste input "0945762388"
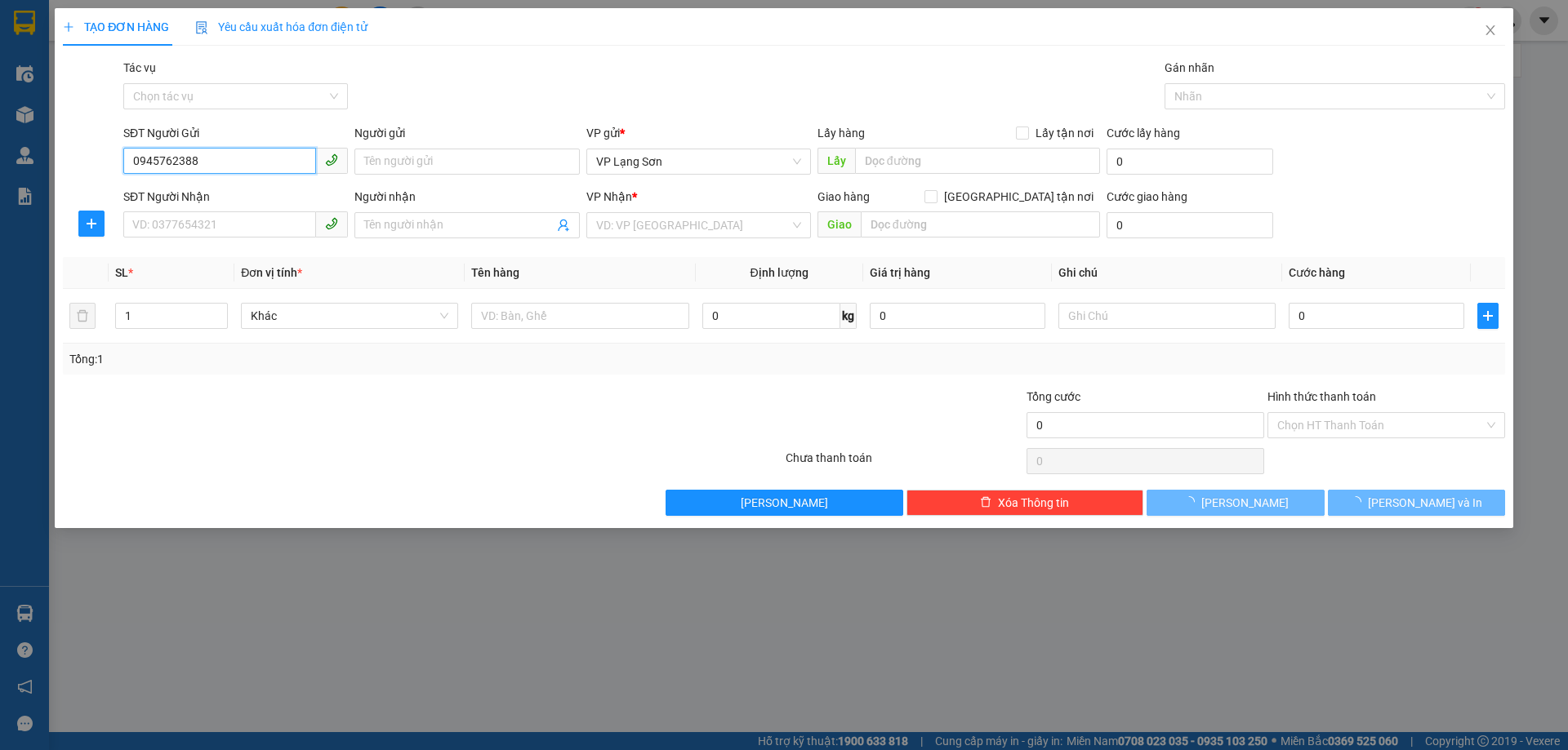
type input "0945762388"
